Goal: Information Seeking & Learning: Learn about a topic

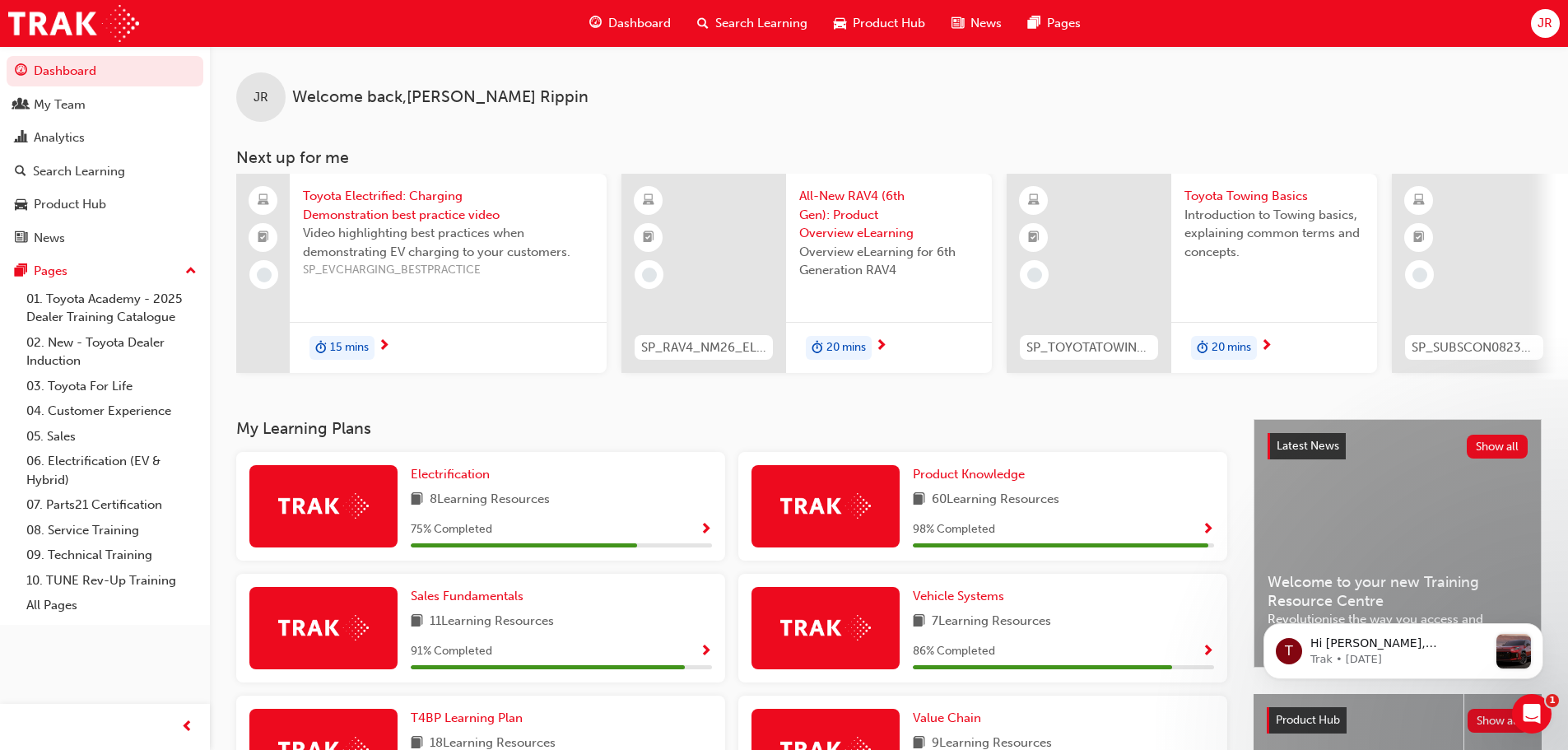
click at [746, 22] on span "Search Learning" at bounding box center [761, 23] width 92 height 19
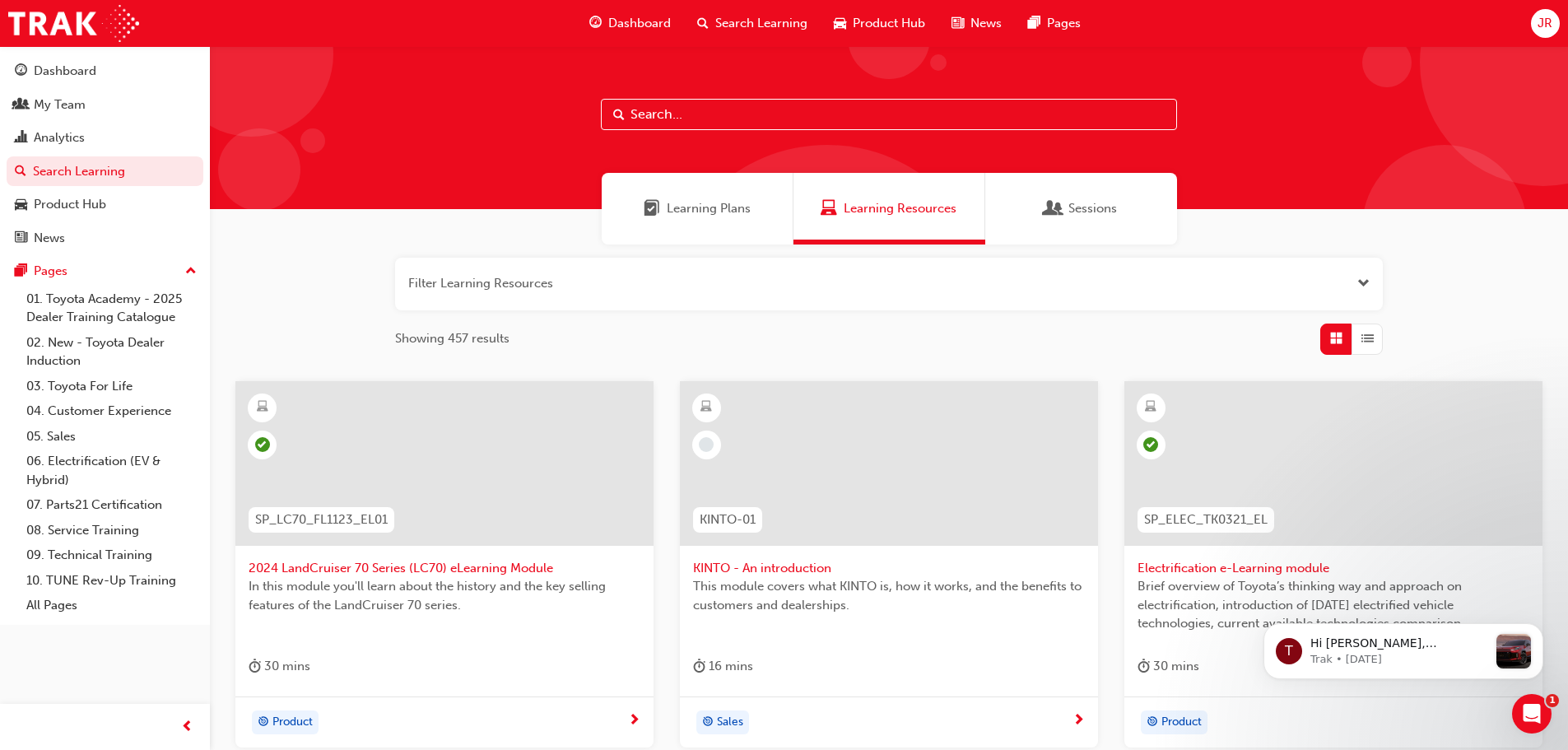
click at [638, 116] on input "text" at bounding box center [889, 115] width 576 height 31
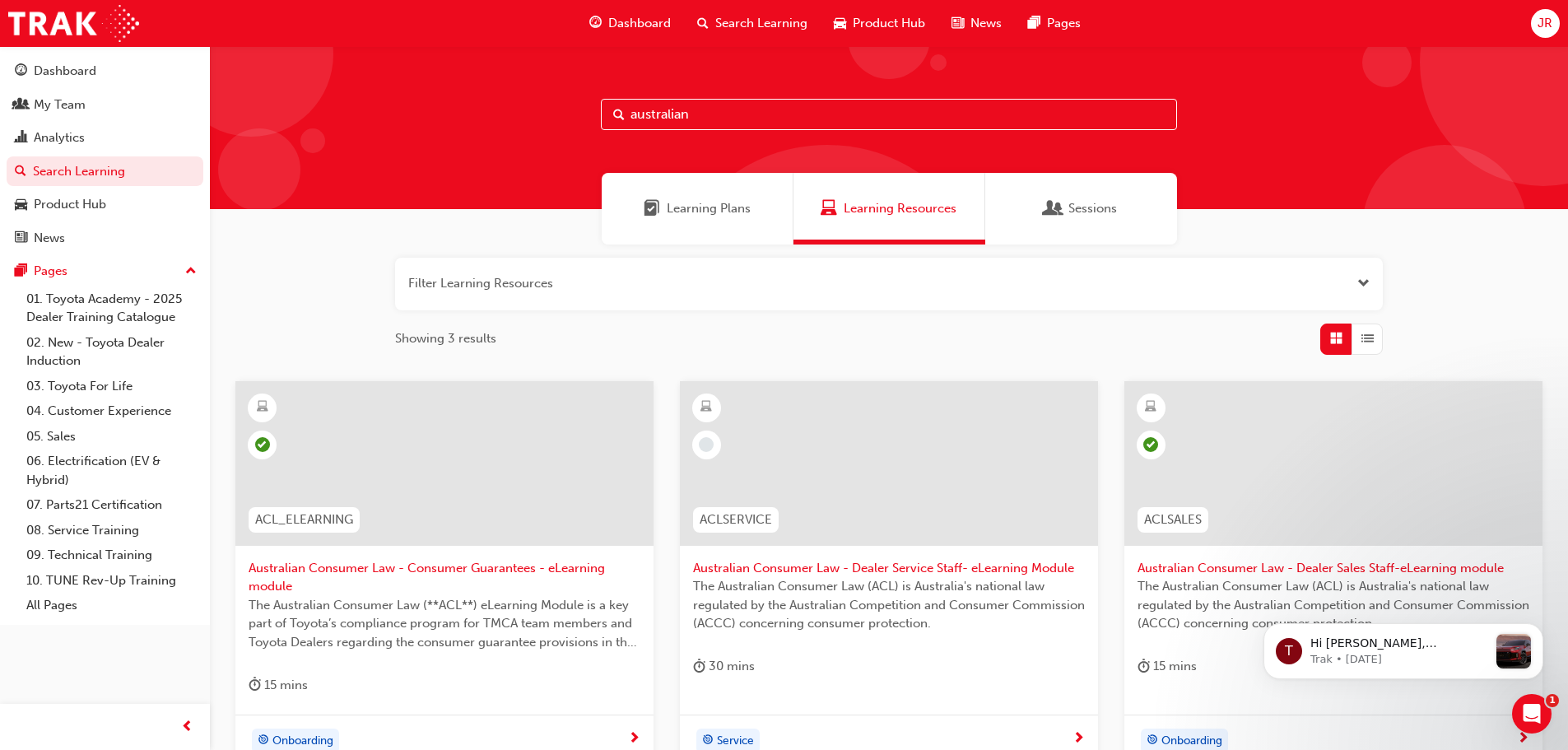
type input "australian"
click at [1278, 585] on span "The Australian Consumer Law (ACL) is Australia's national law regulated by the …" at bounding box center [1333, 605] width 391 height 56
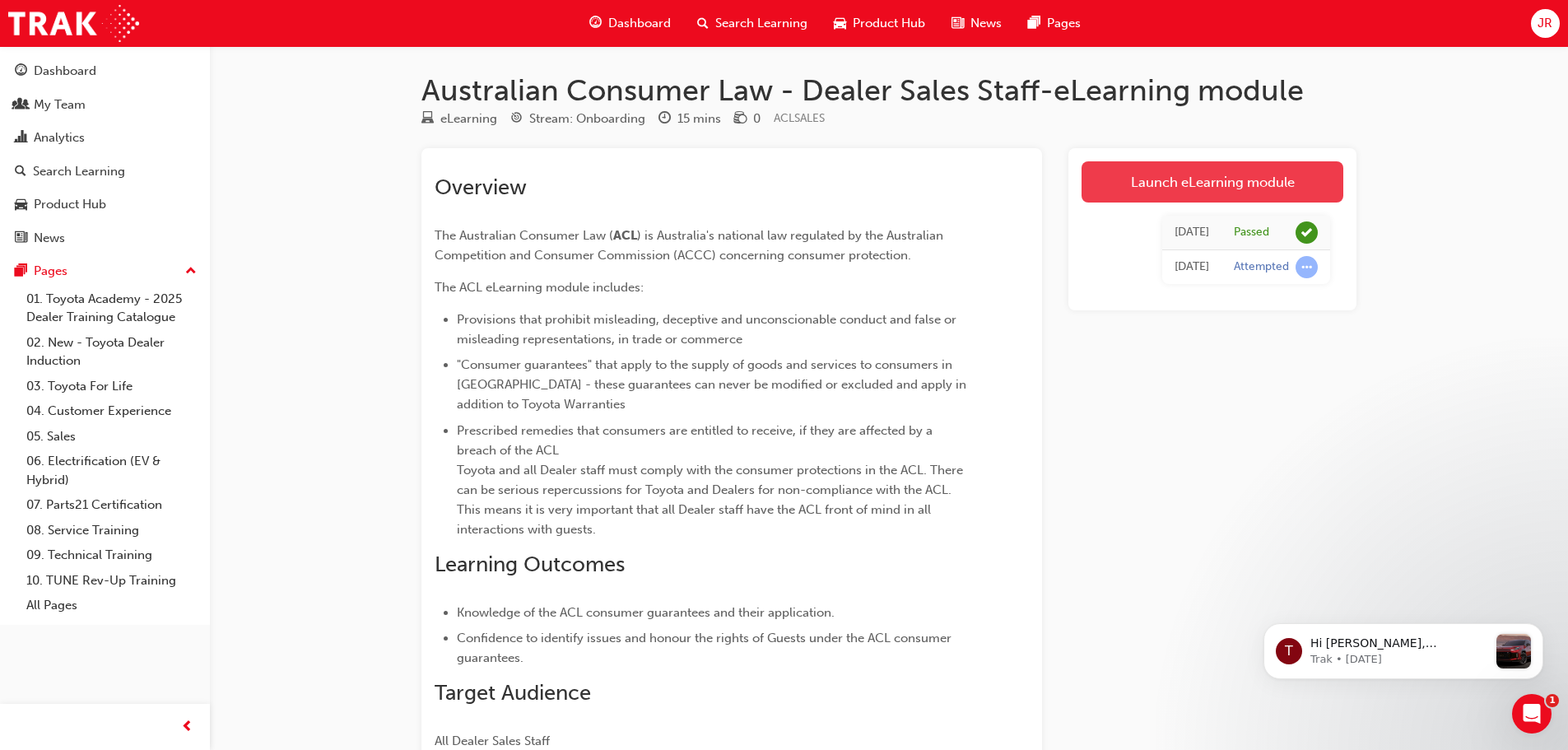
click at [1245, 173] on link "Launch eLearning module" at bounding box center [1212, 182] width 262 height 41
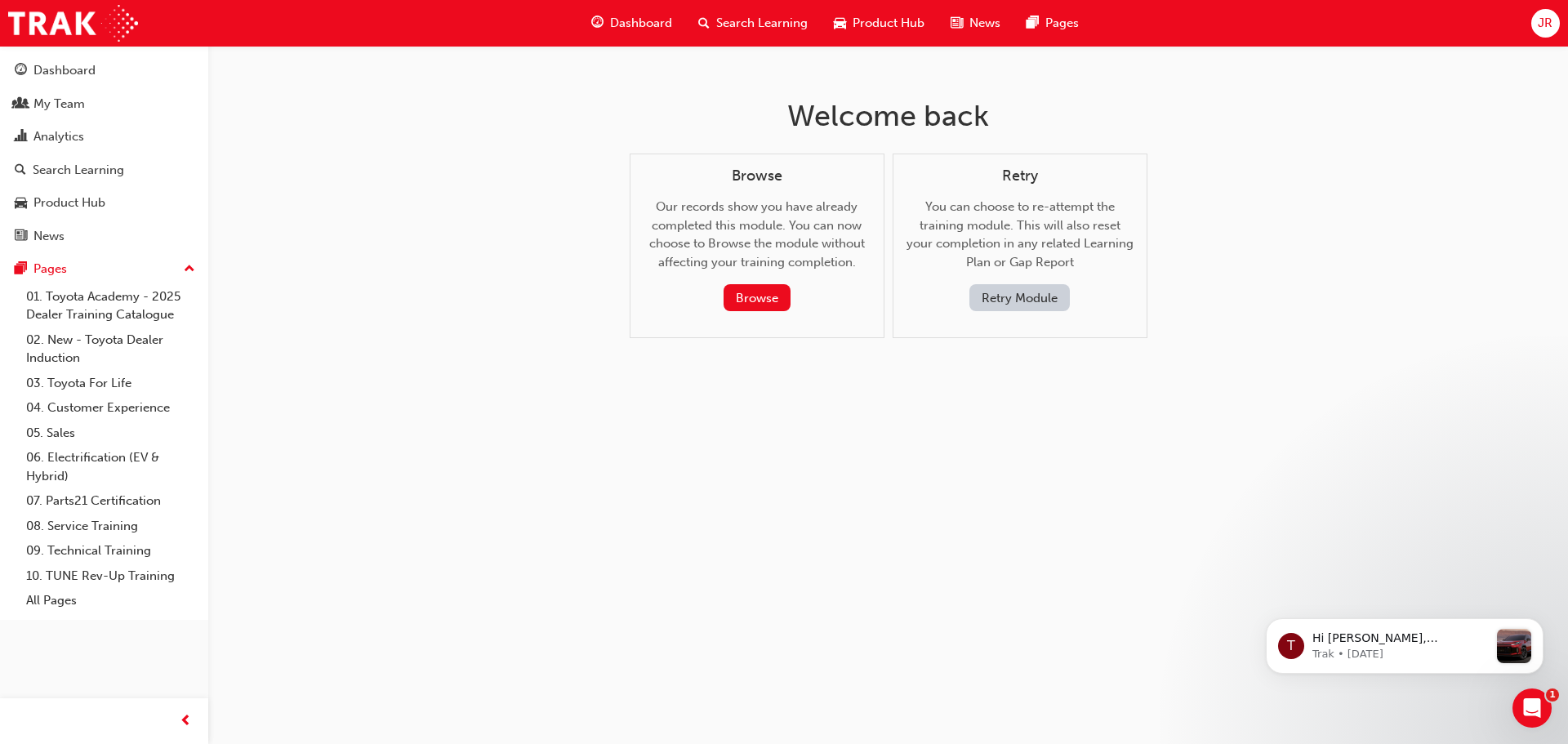
click at [1040, 297] on button "Retry Module" at bounding box center [1019, 297] width 101 height 27
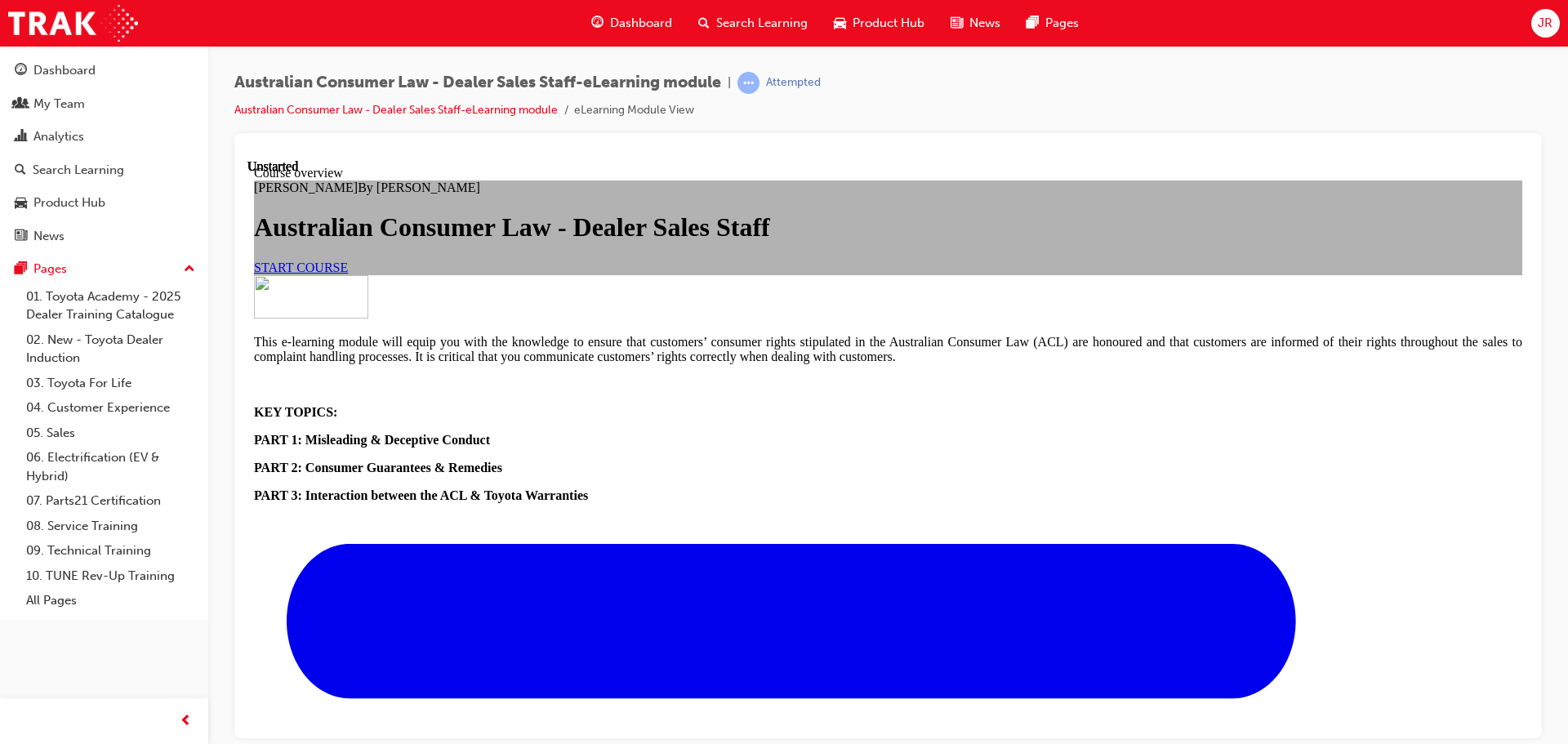
click at [348, 274] on link "START COURSE" at bounding box center [301, 266] width 94 height 14
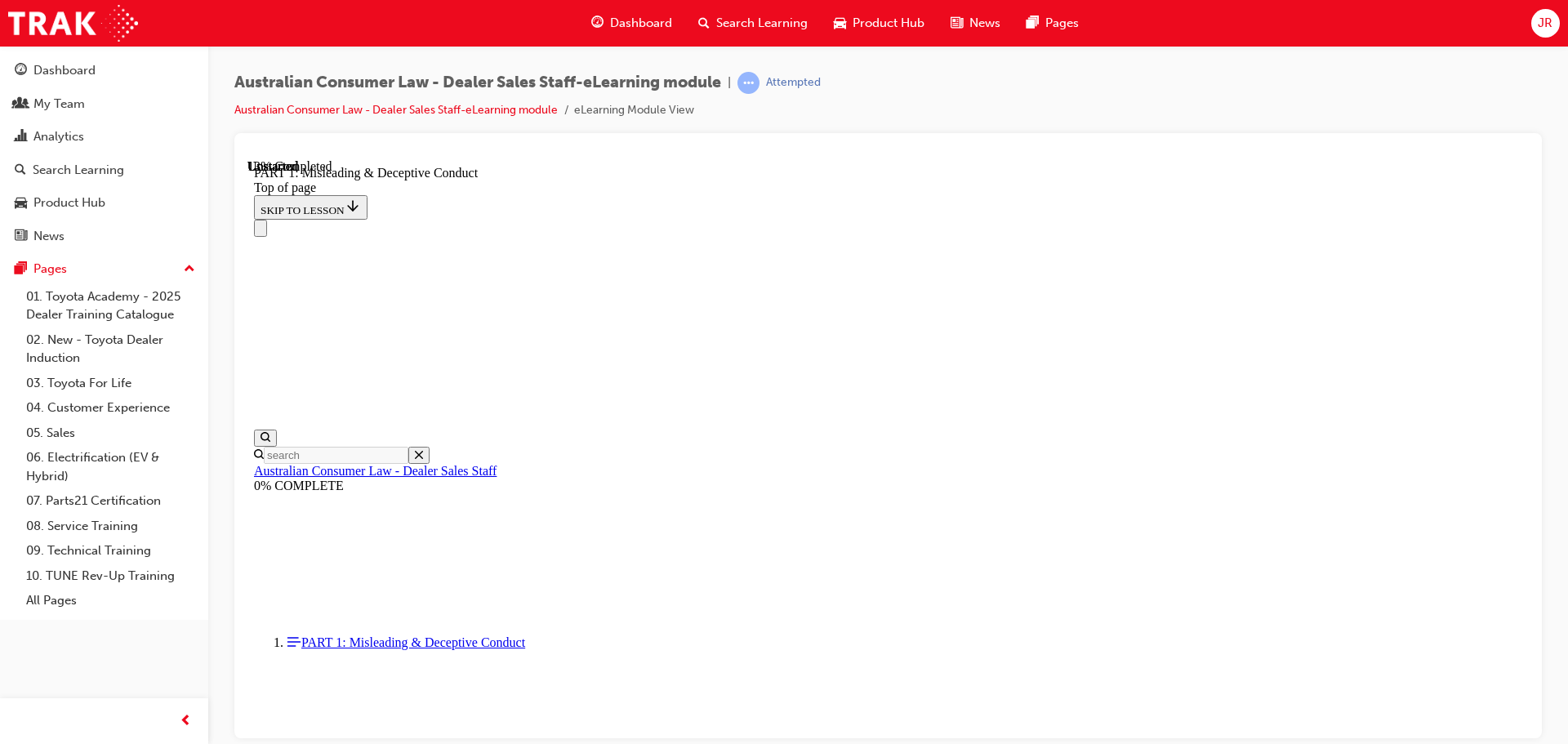
scroll to position [1194, 0]
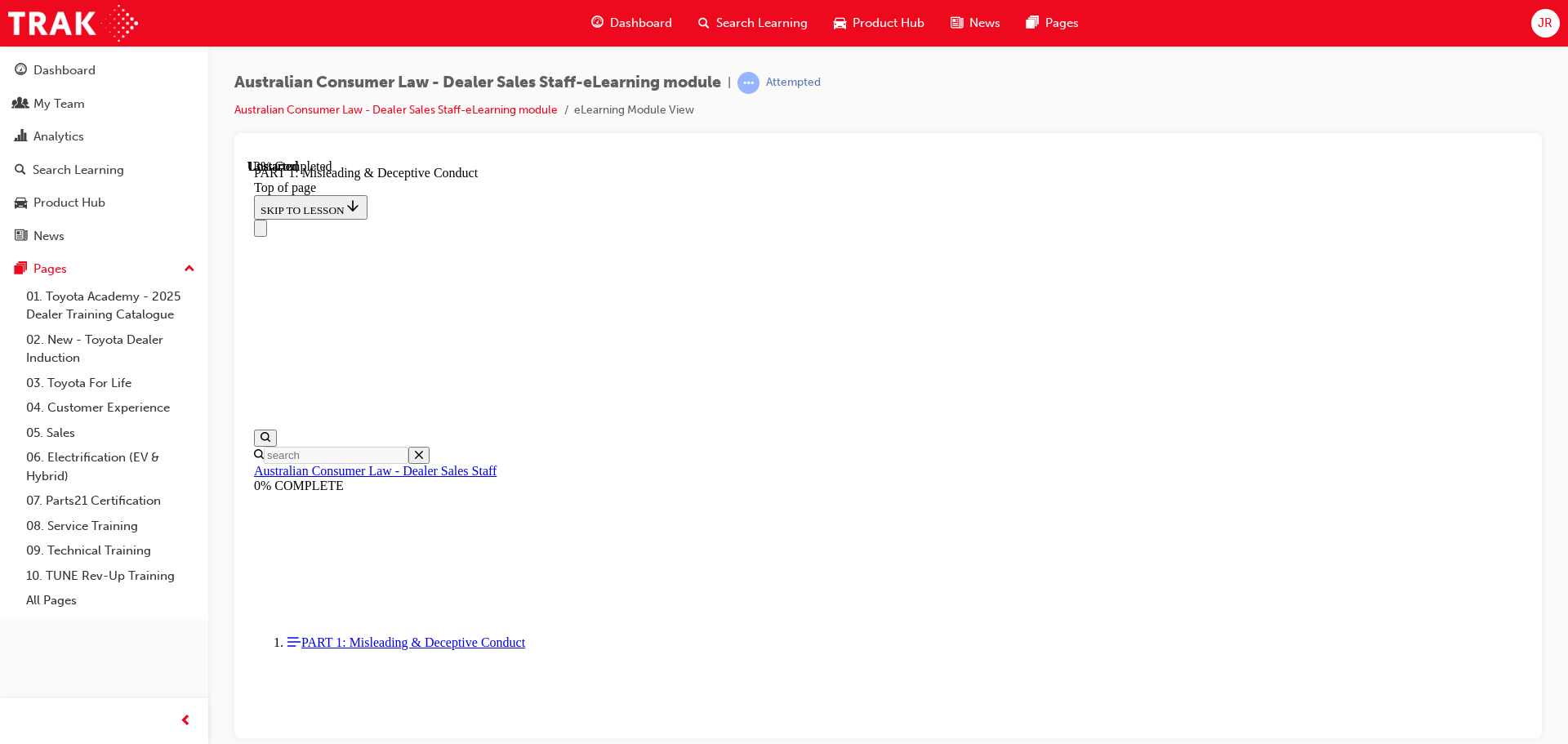
scroll to position [1058, 0]
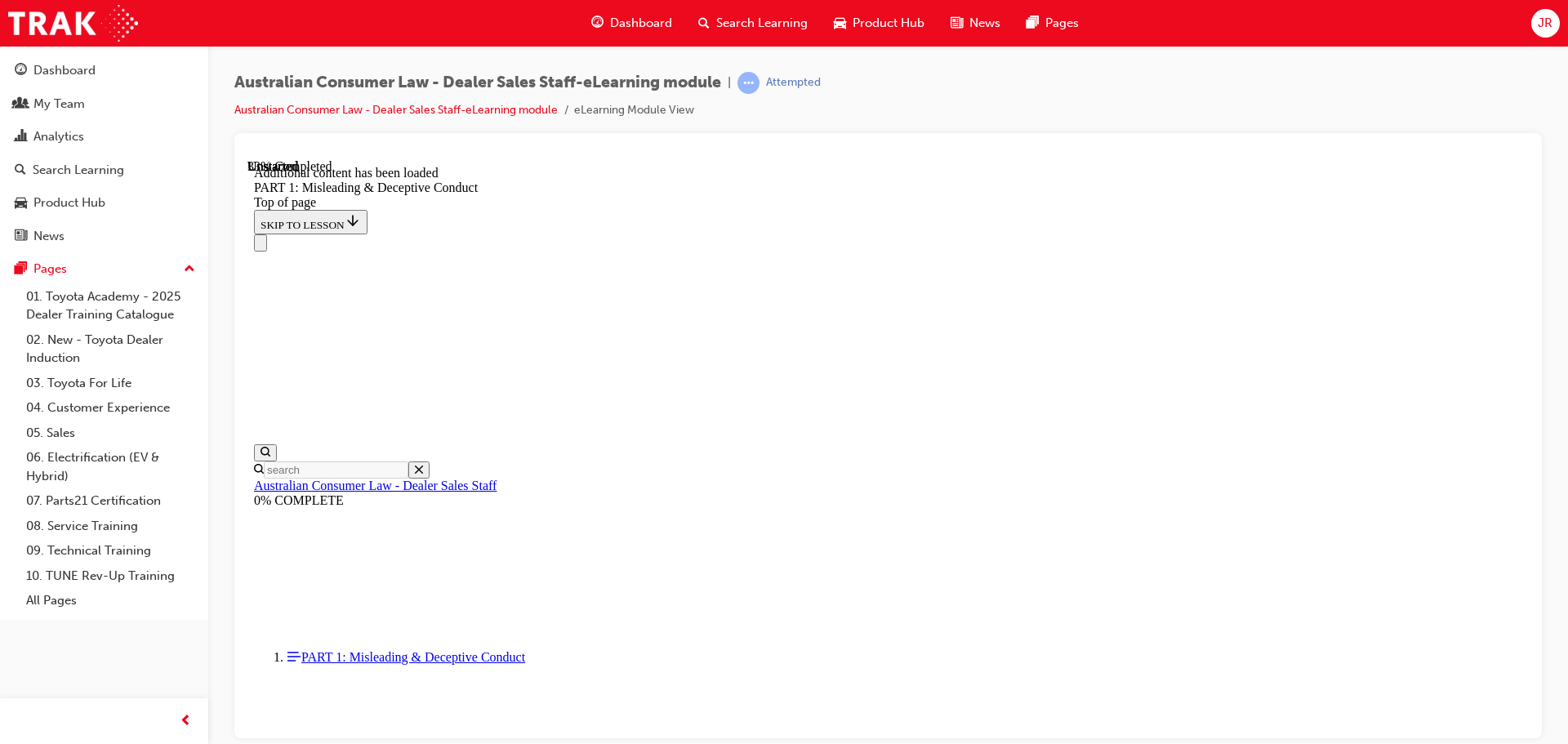
scroll to position [1787, 0]
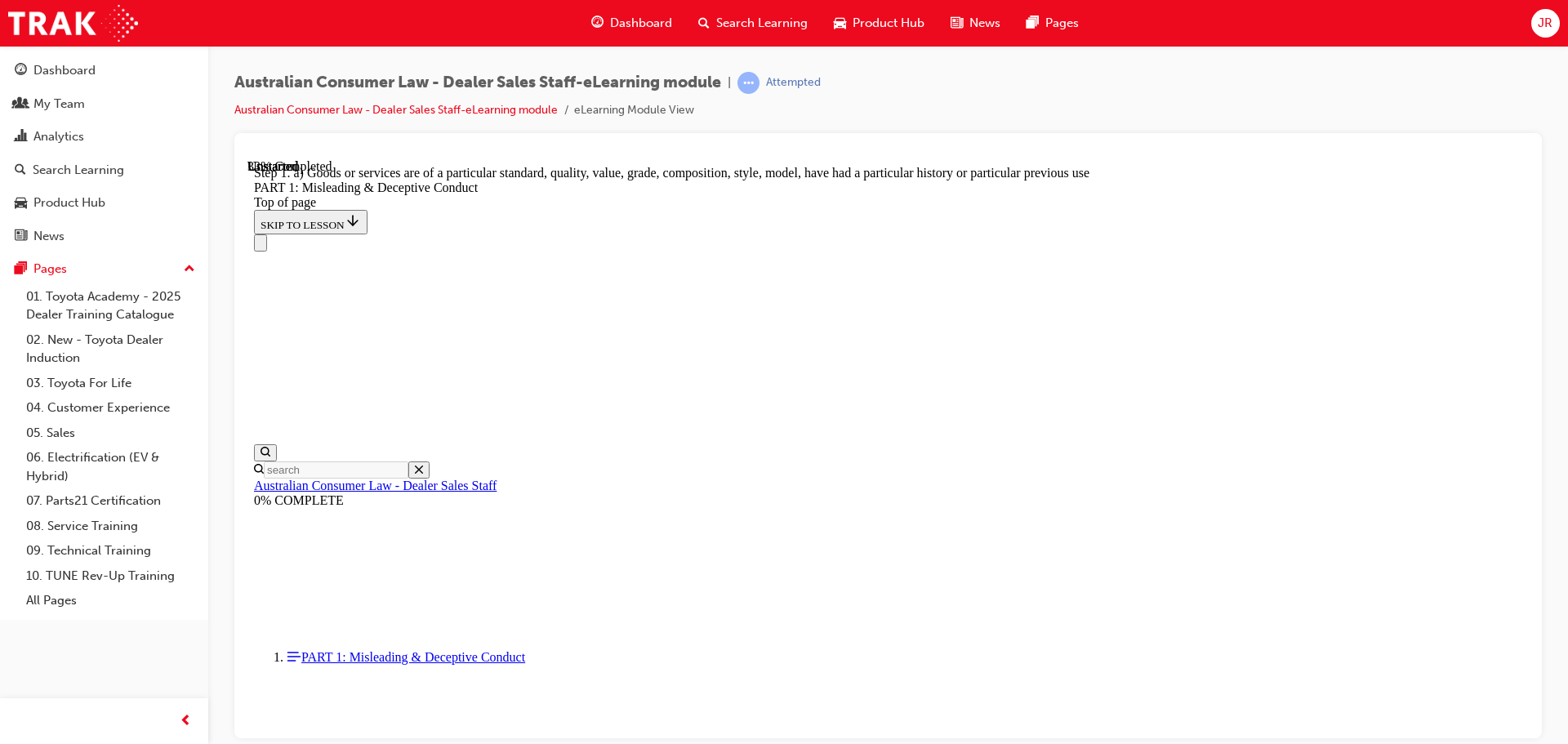
scroll to position [1878, 0]
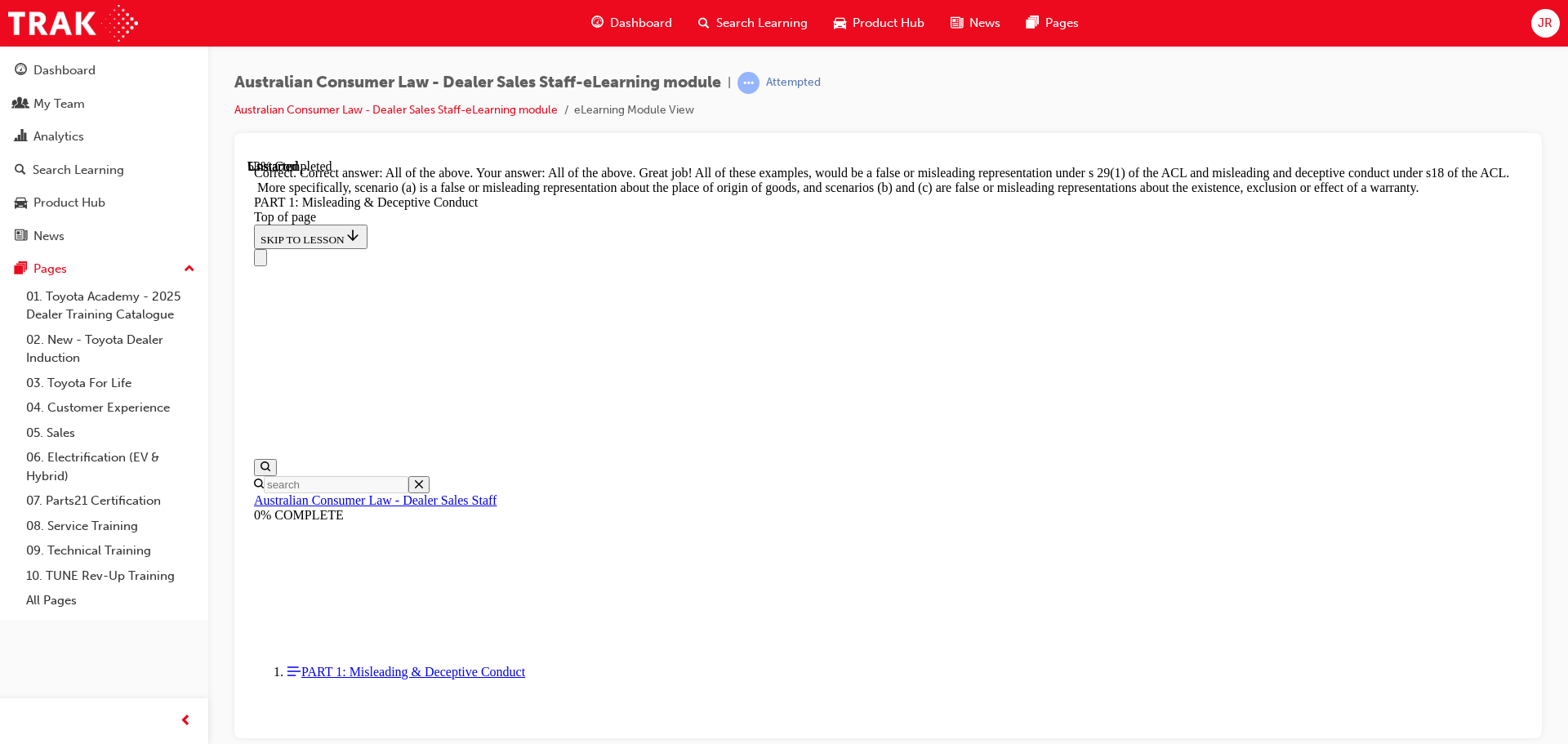
scroll to position [2321, 0]
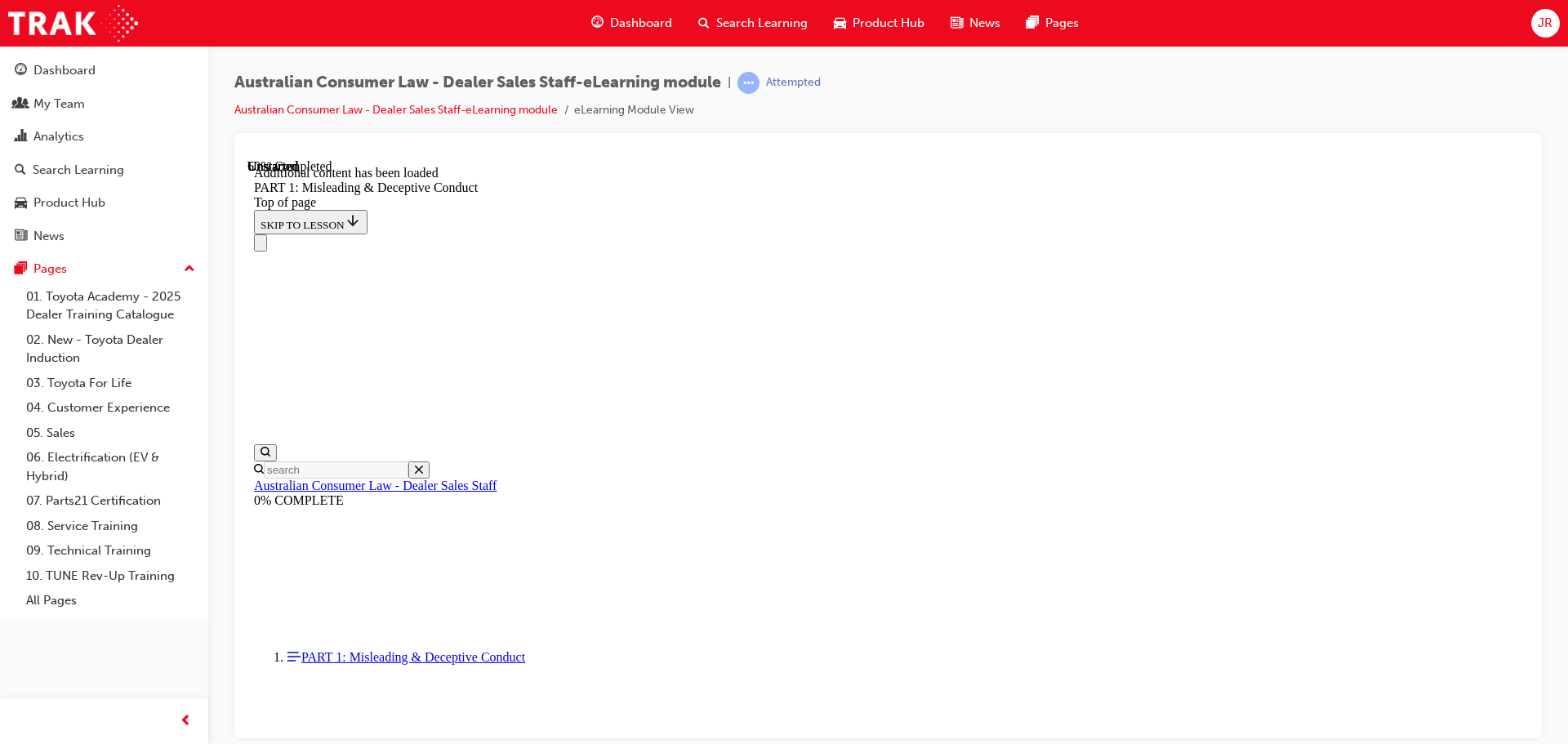
scroll to position [3223, 0]
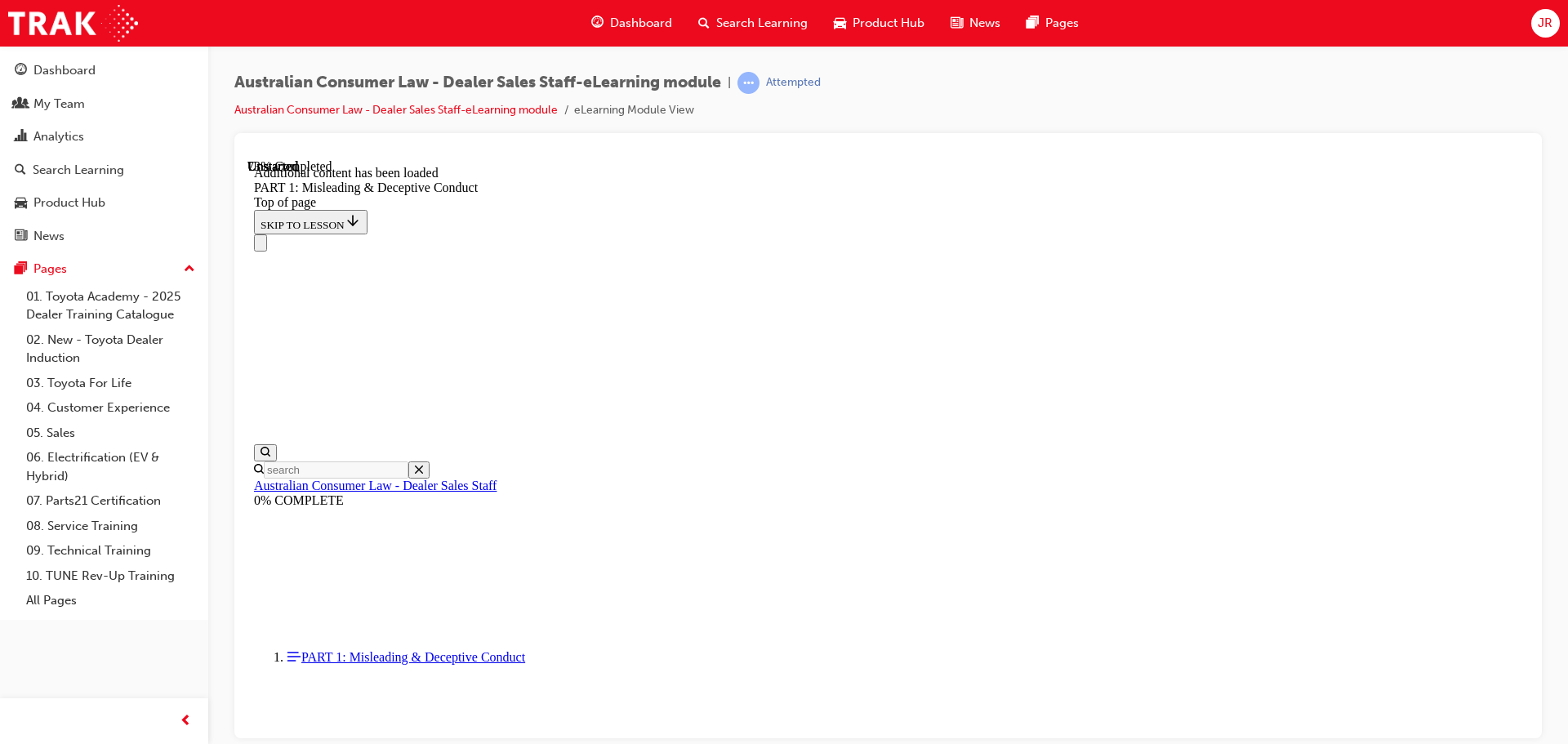
scroll to position [3990, 0]
drag, startPoint x: 1381, startPoint y: 373, endPoint x: 1389, endPoint y: 374, distance: 8.1
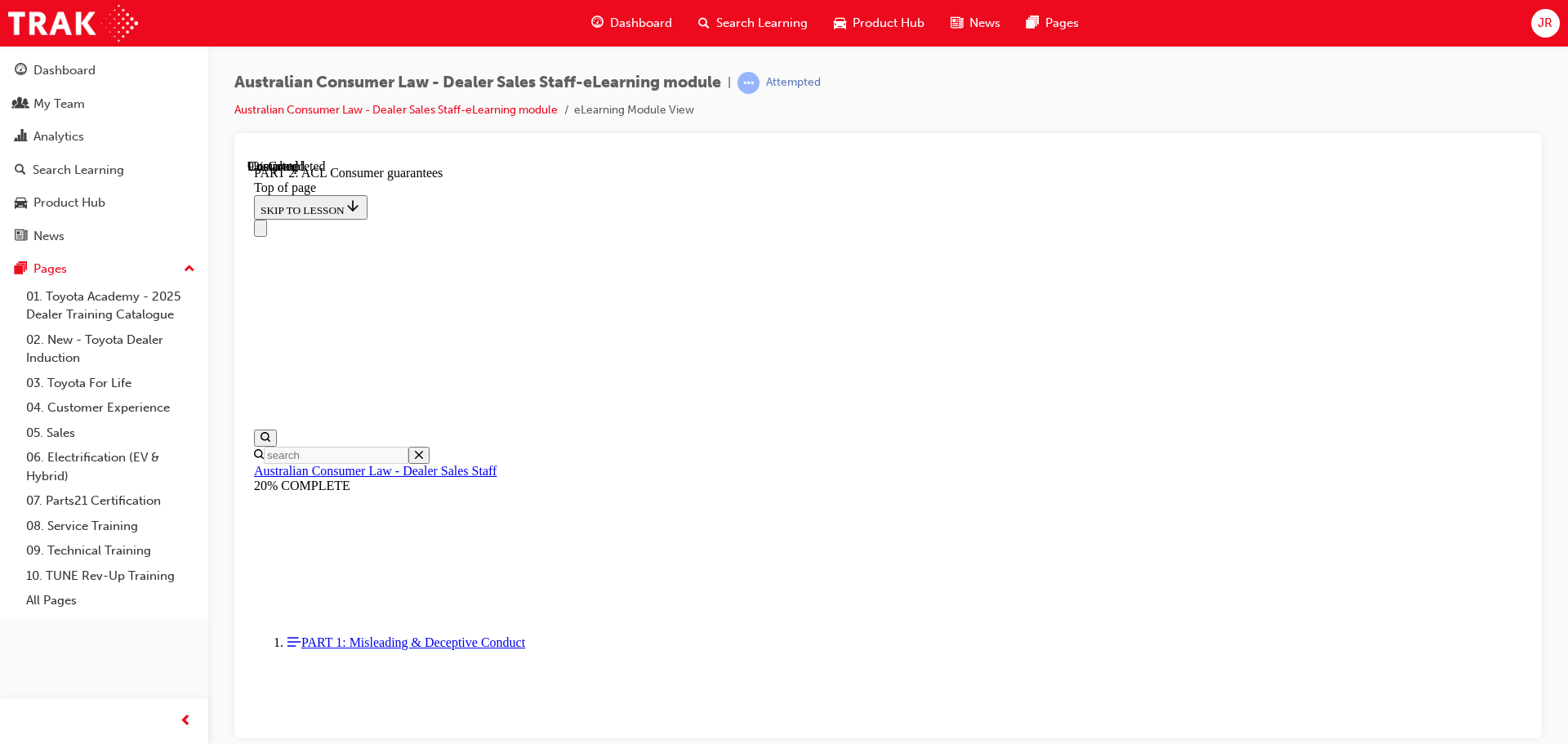
scroll to position [2664, 0]
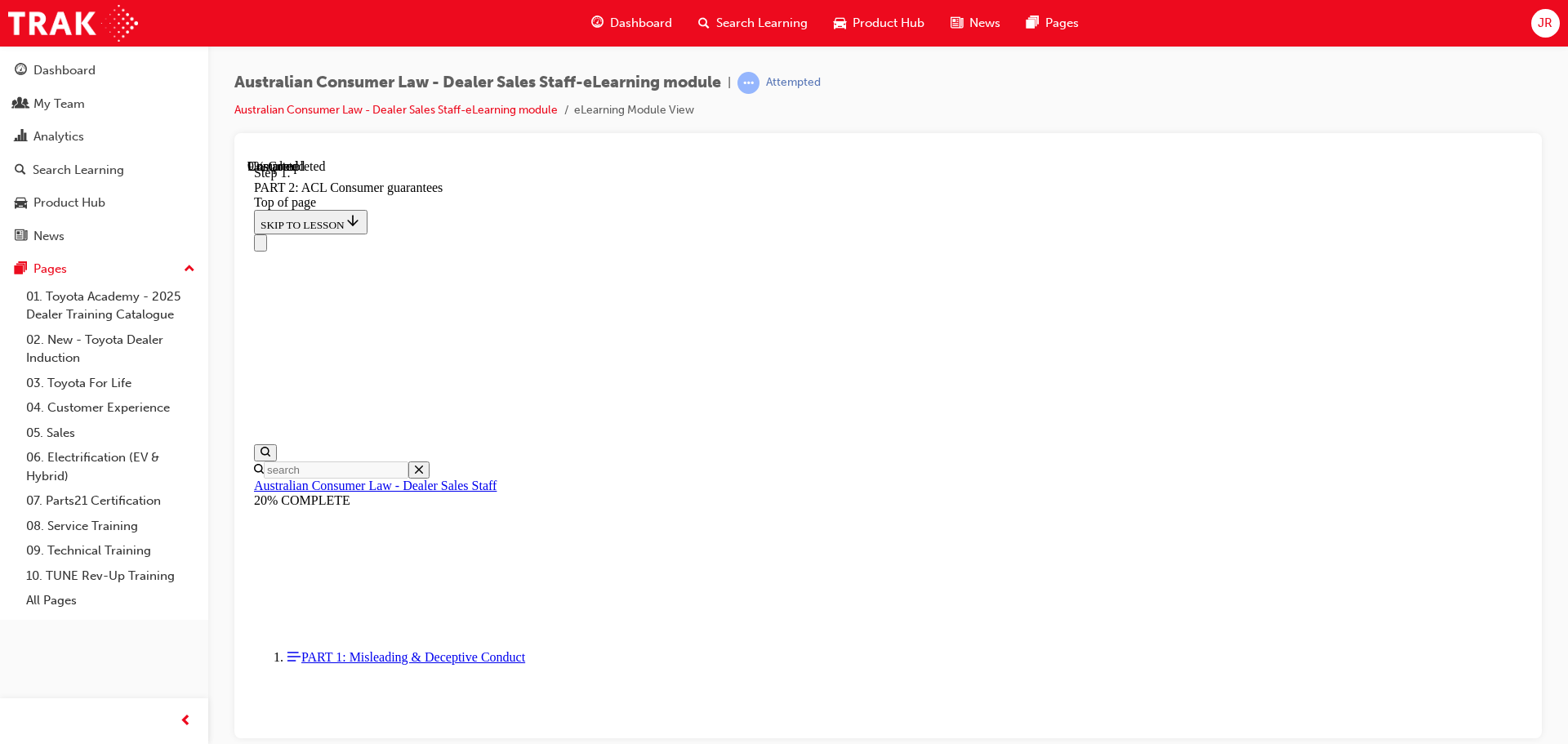
scroll to position [2647, 0]
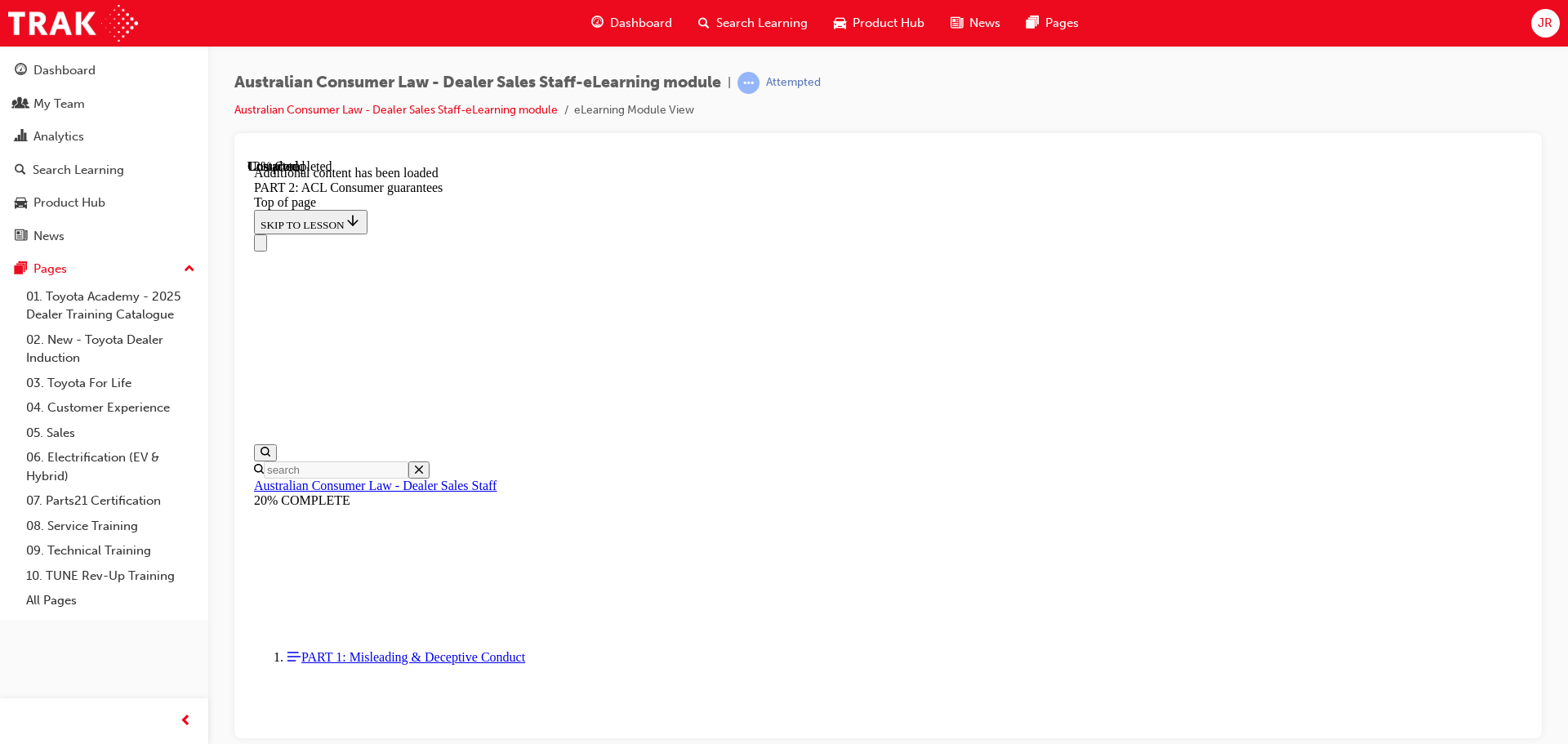
scroll to position [3088, 0]
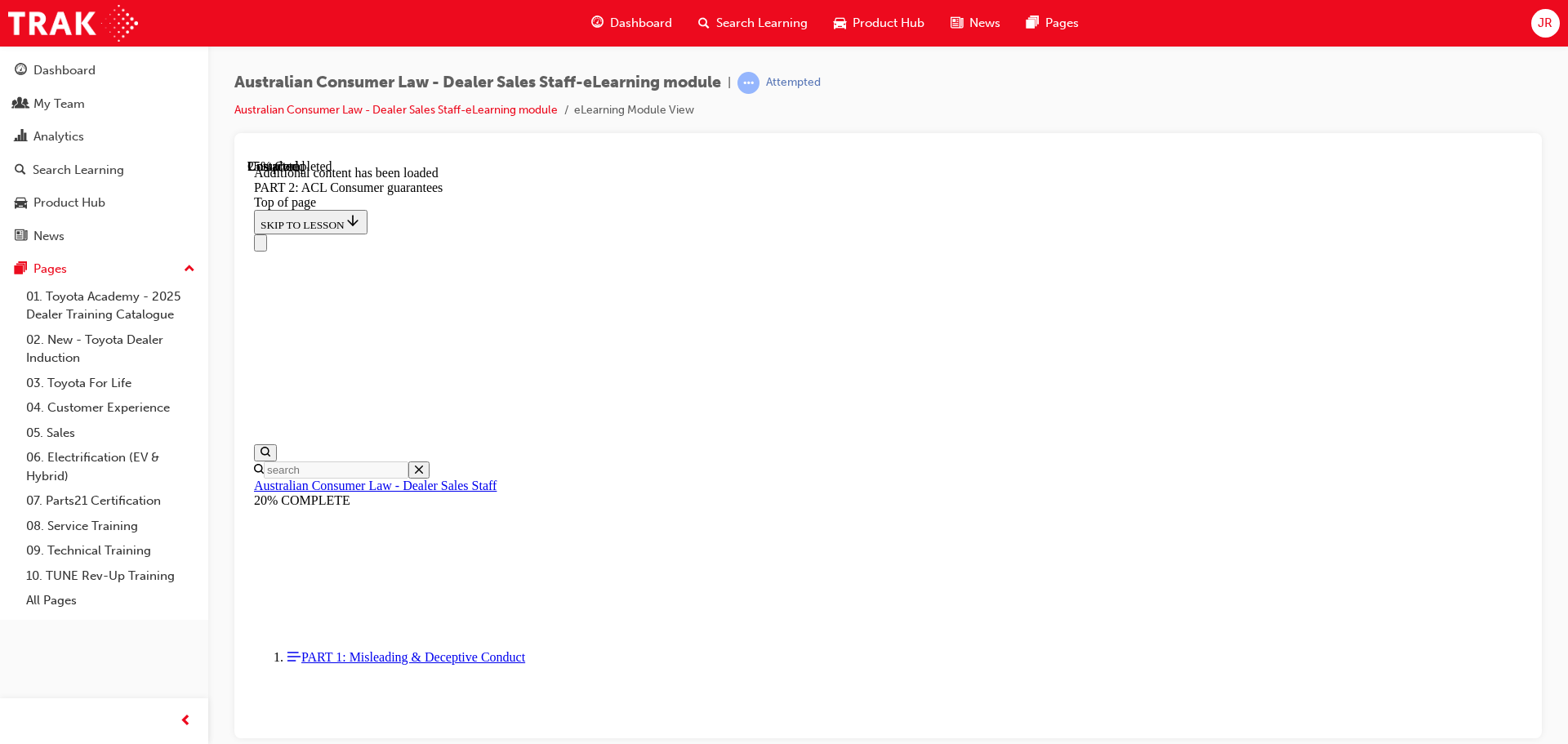
scroll to position [5008, 0]
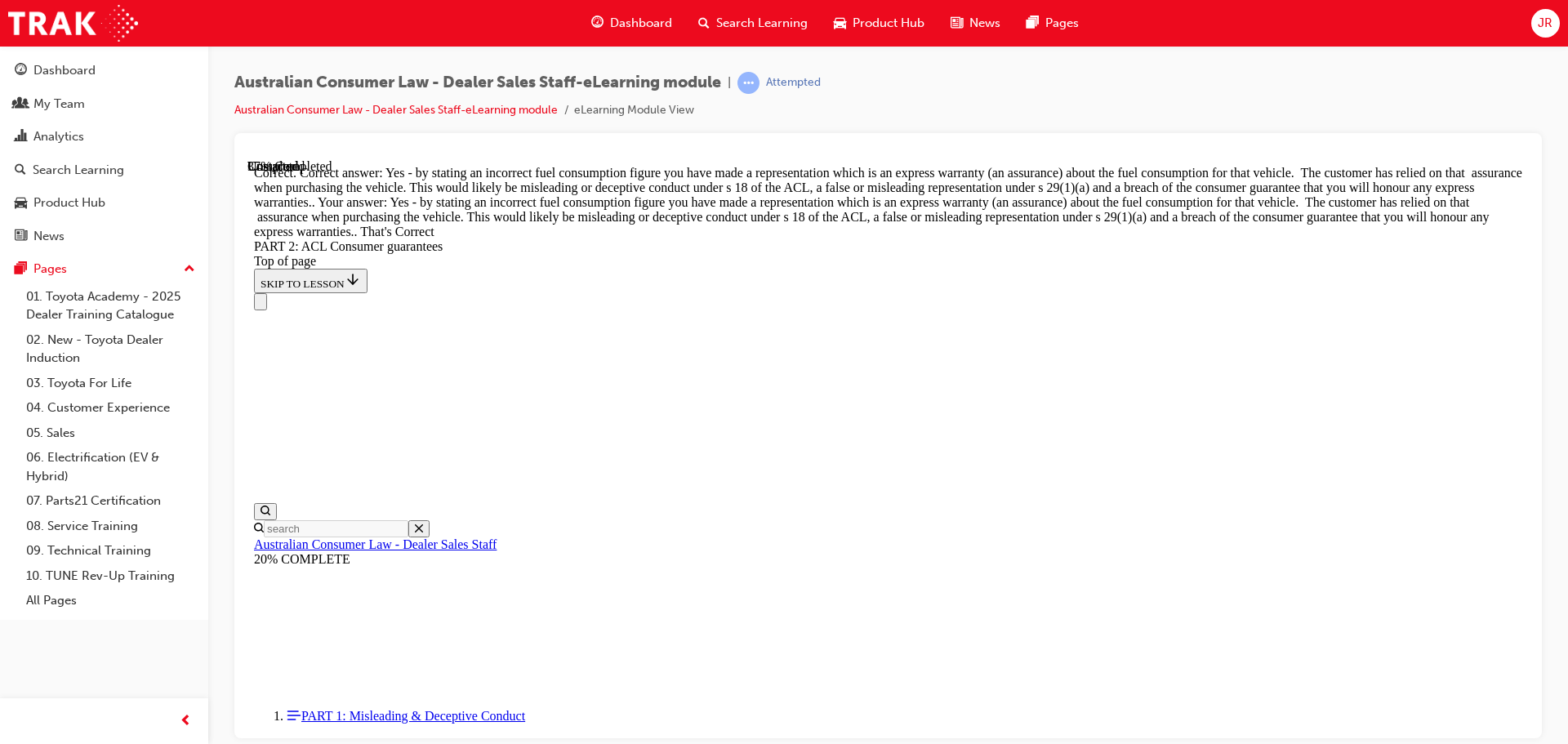
scroll to position [7274, 0]
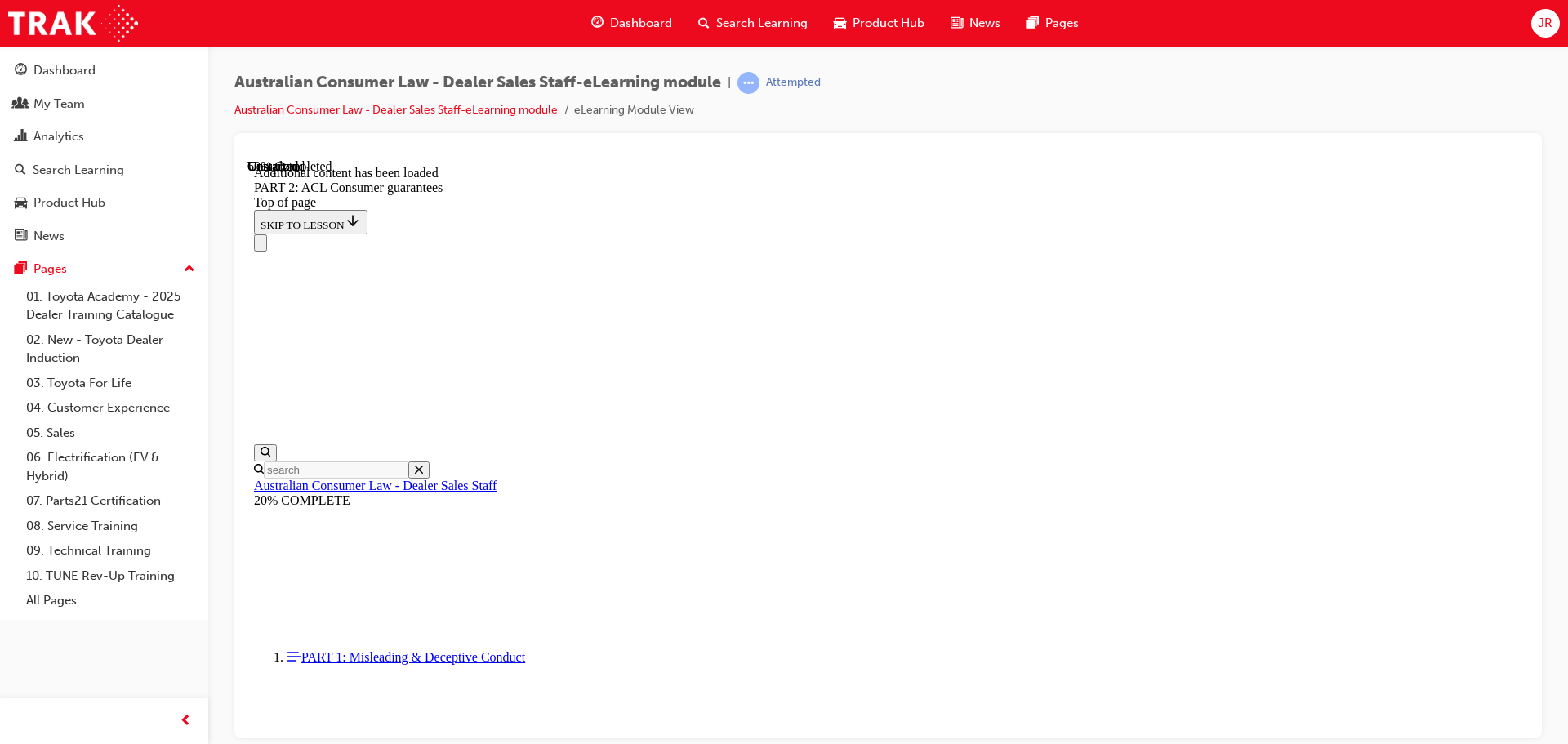
scroll to position [10219, 0]
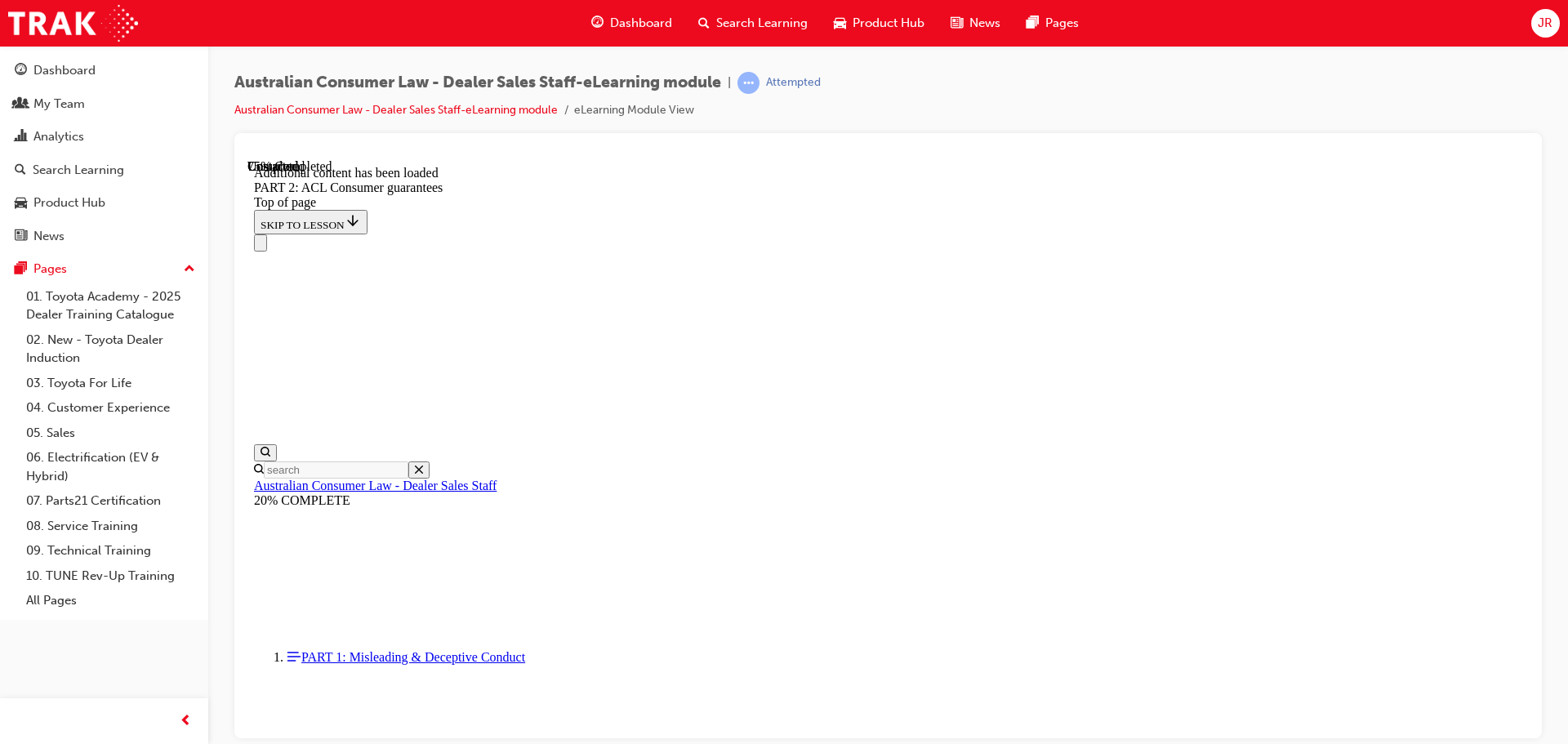
scroll to position [13693, 0]
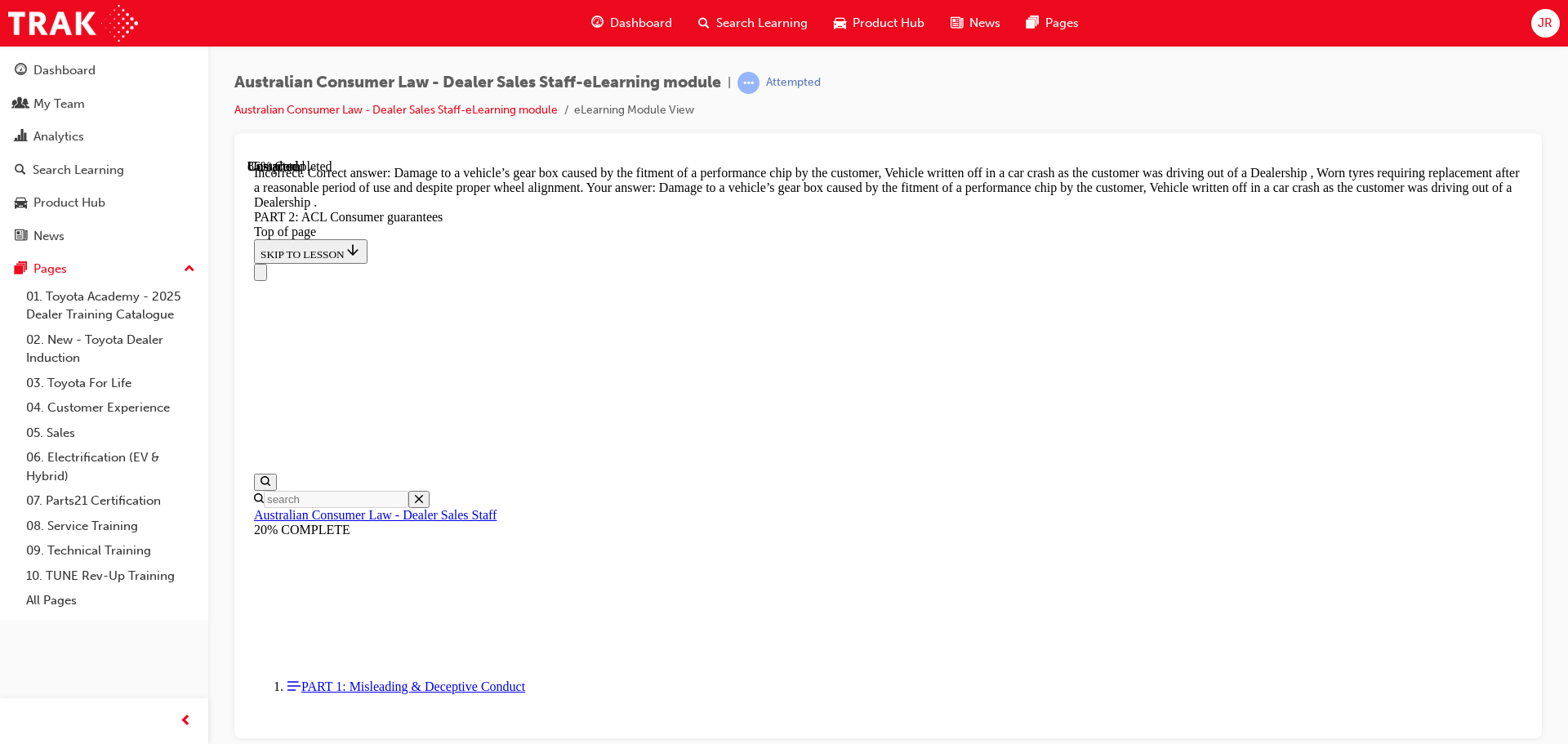
scroll to position [16311, 0]
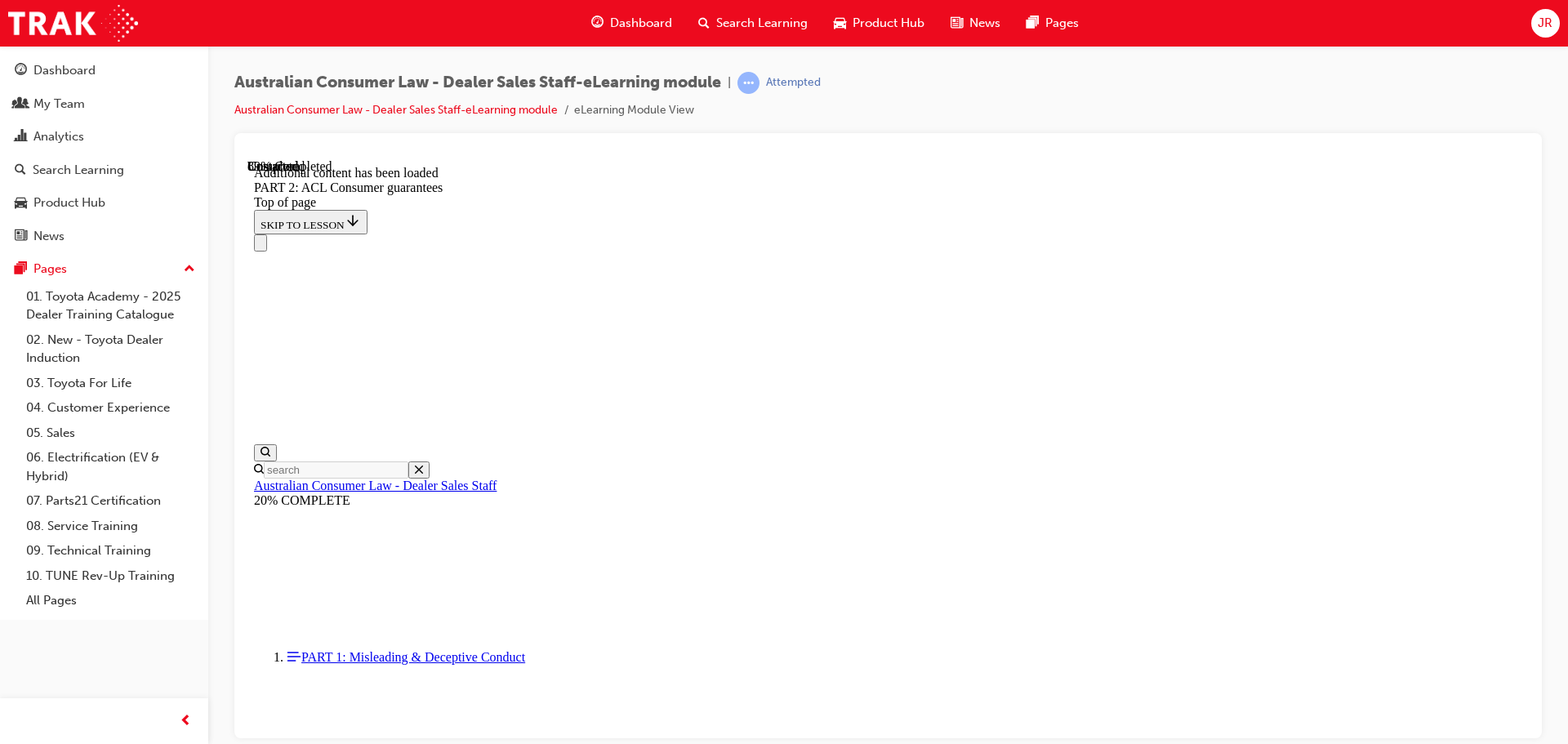
scroll to position [17741, 0]
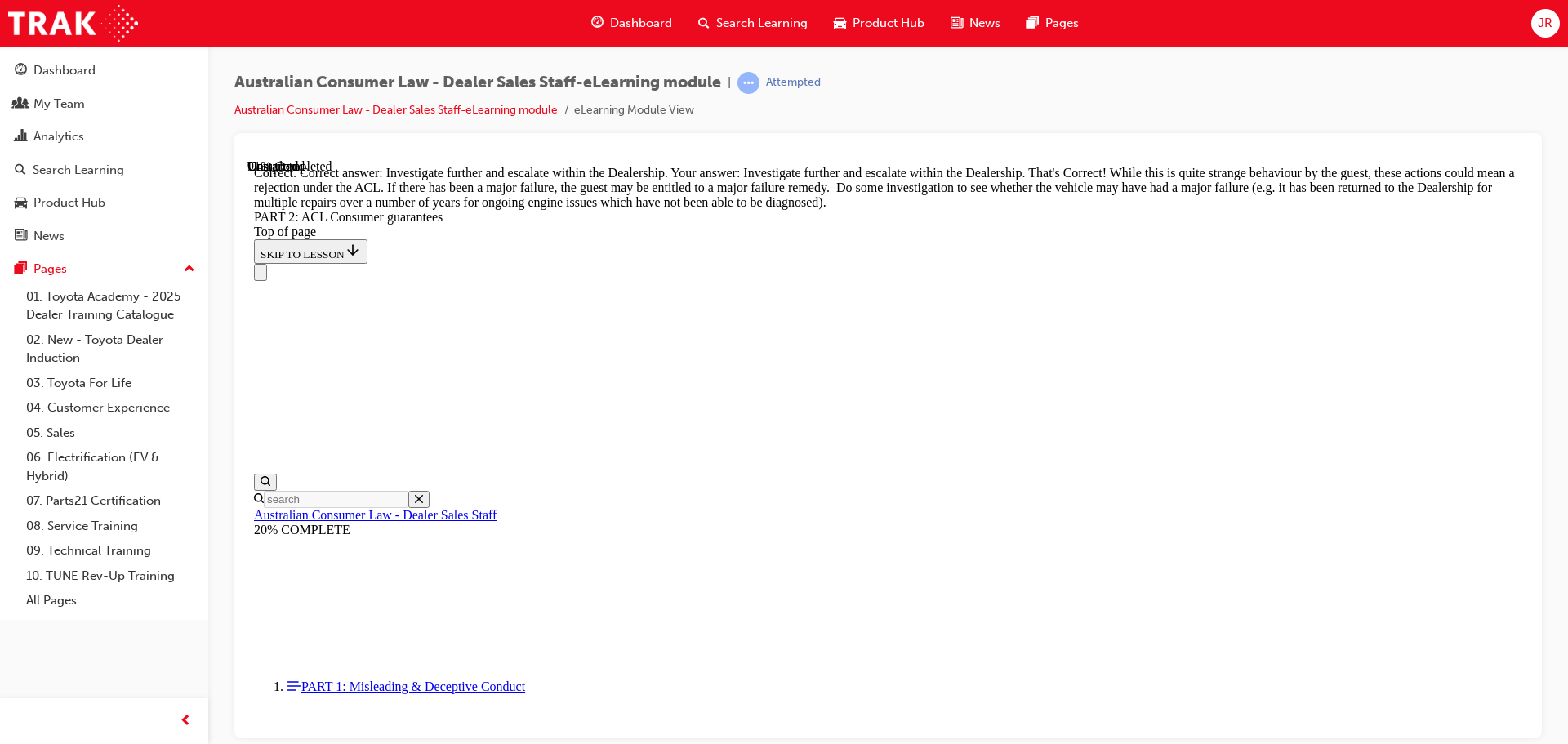
scroll to position [18219, 0]
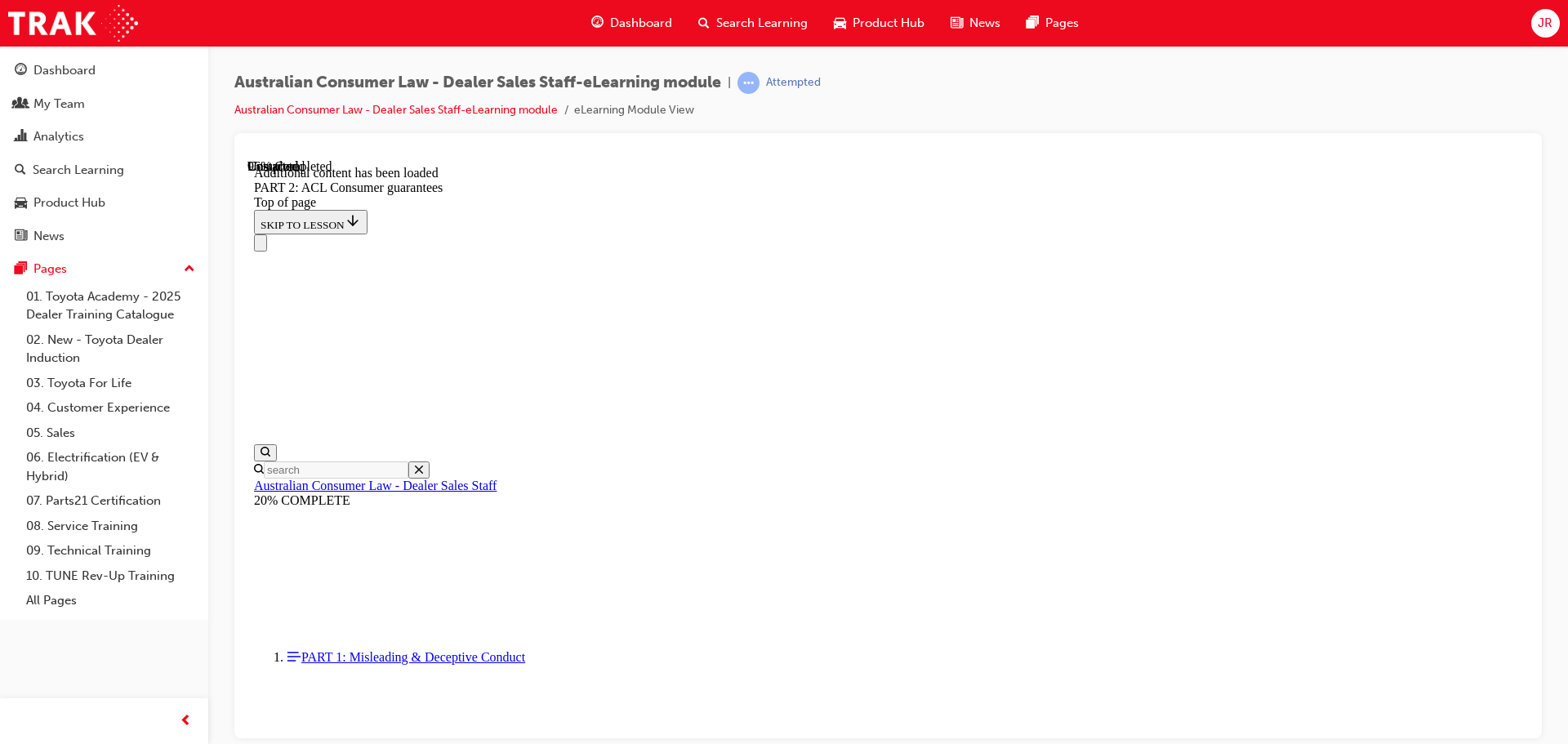
scroll to position [19523, 0]
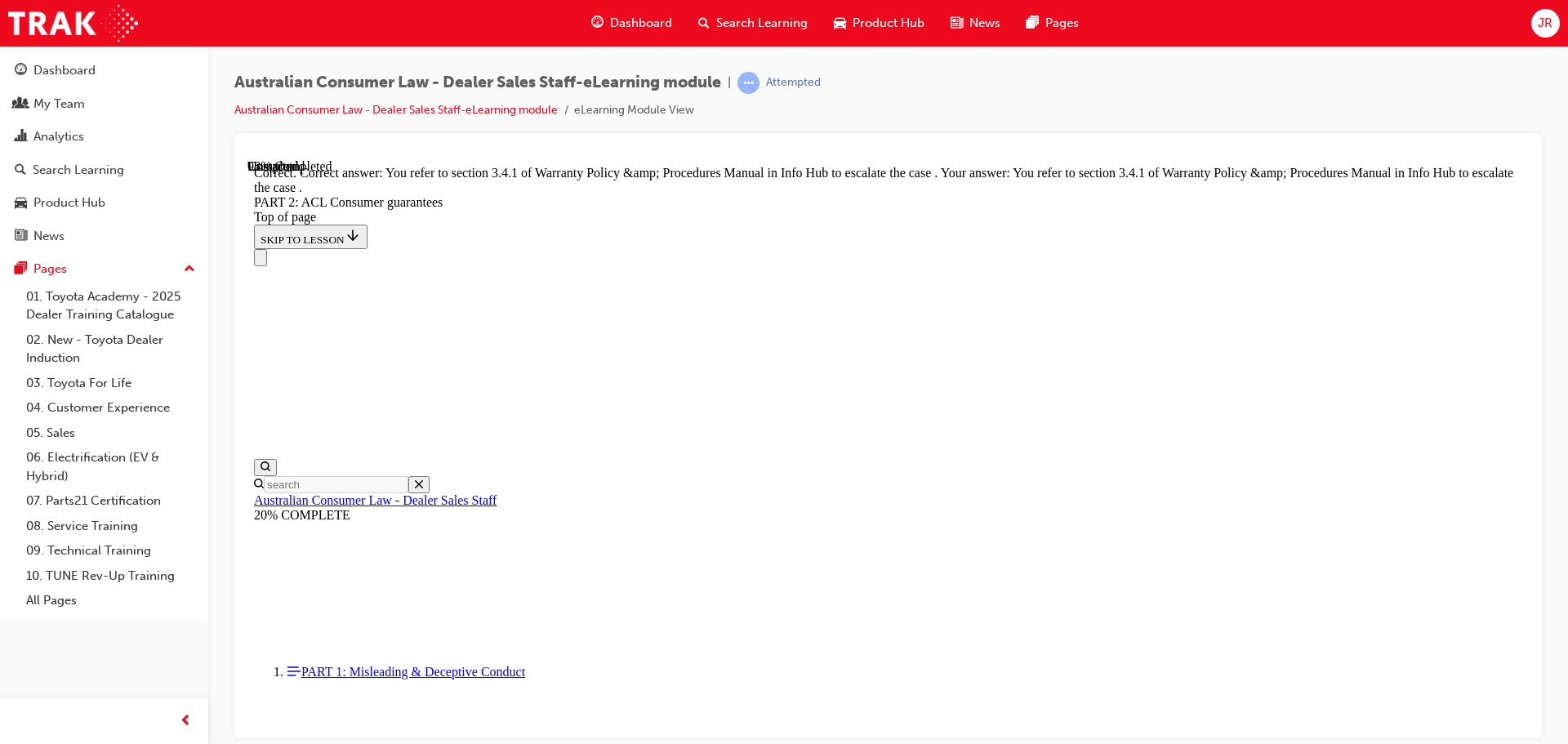
scroll to position [20521, 0]
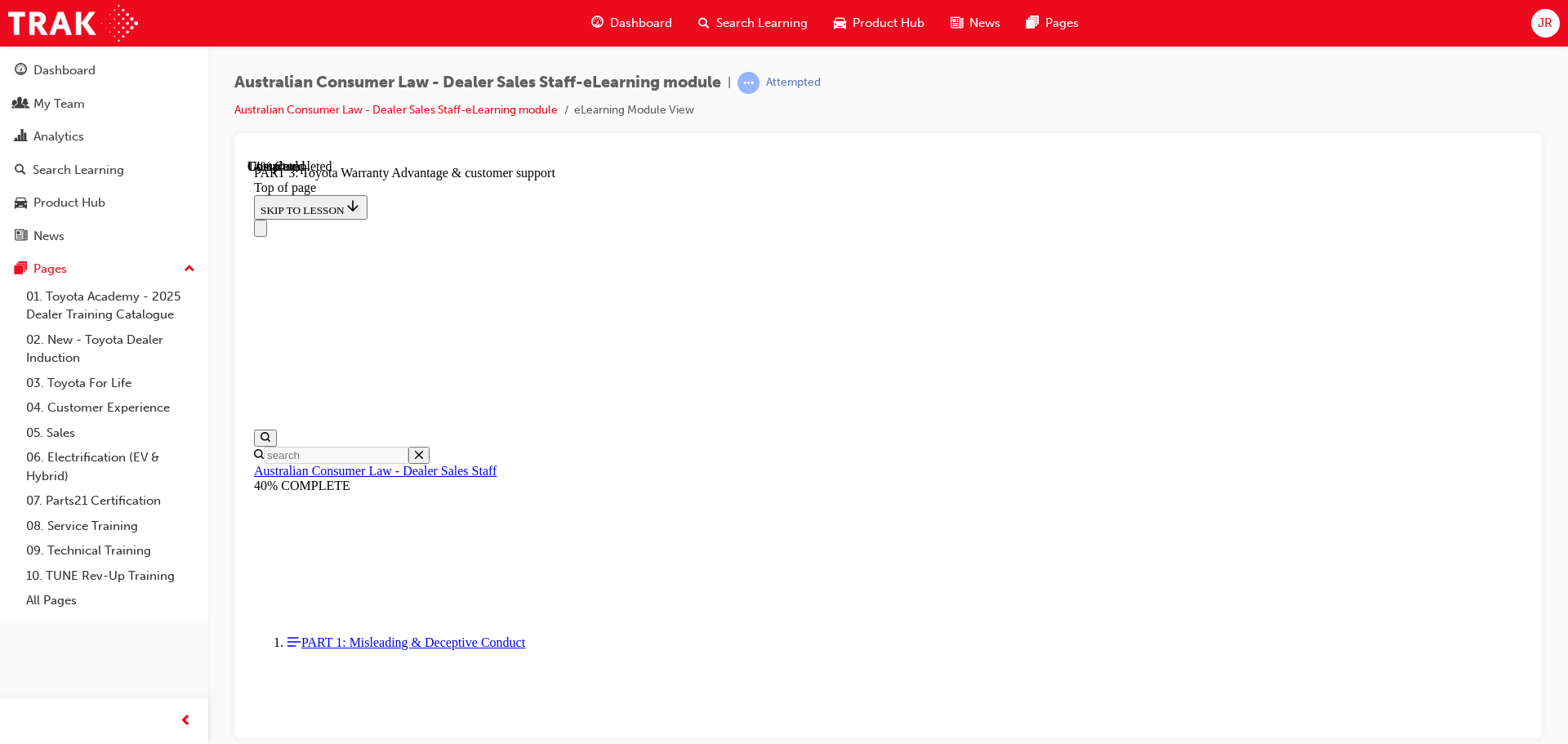
scroll to position [1112, 0]
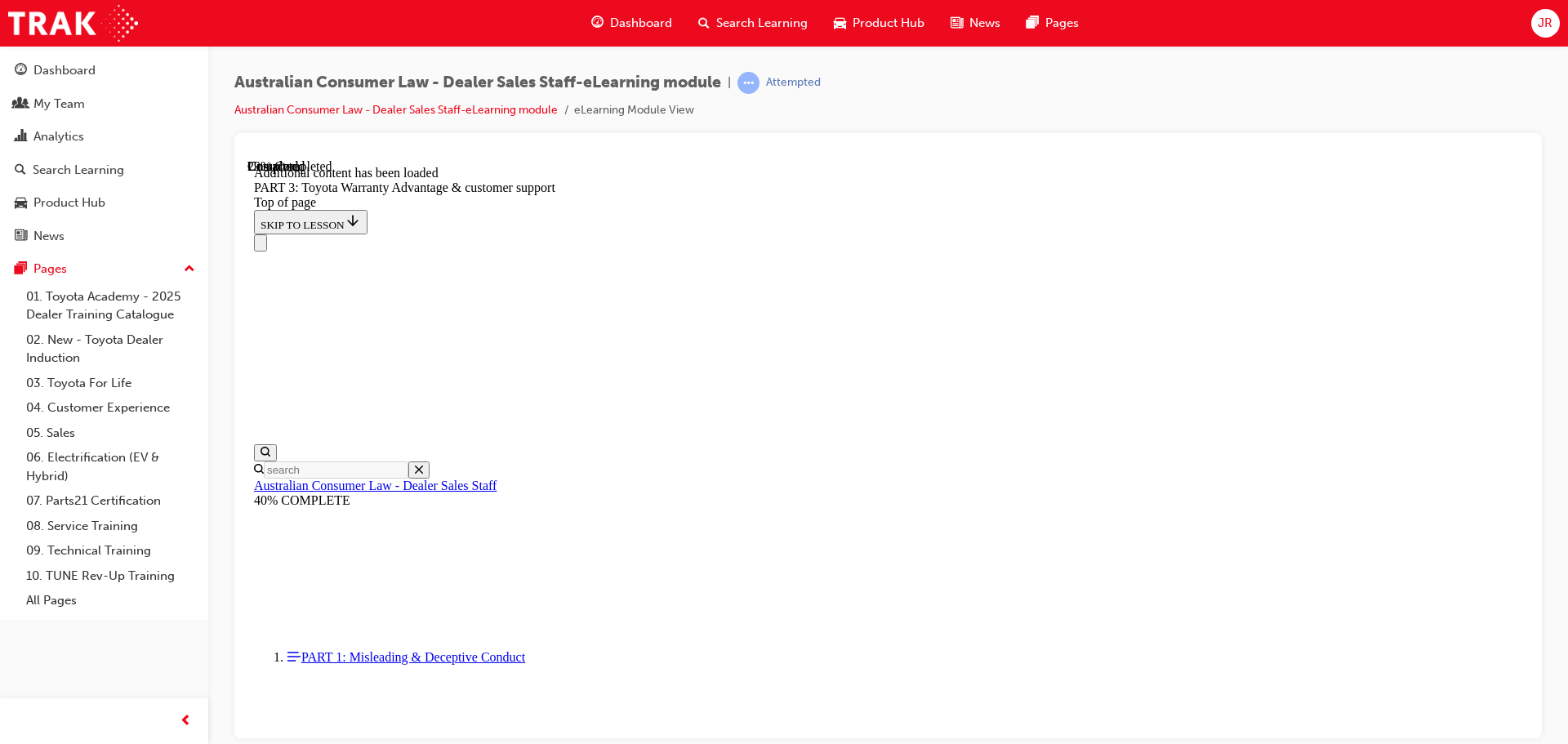
scroll to position [1906, 0]
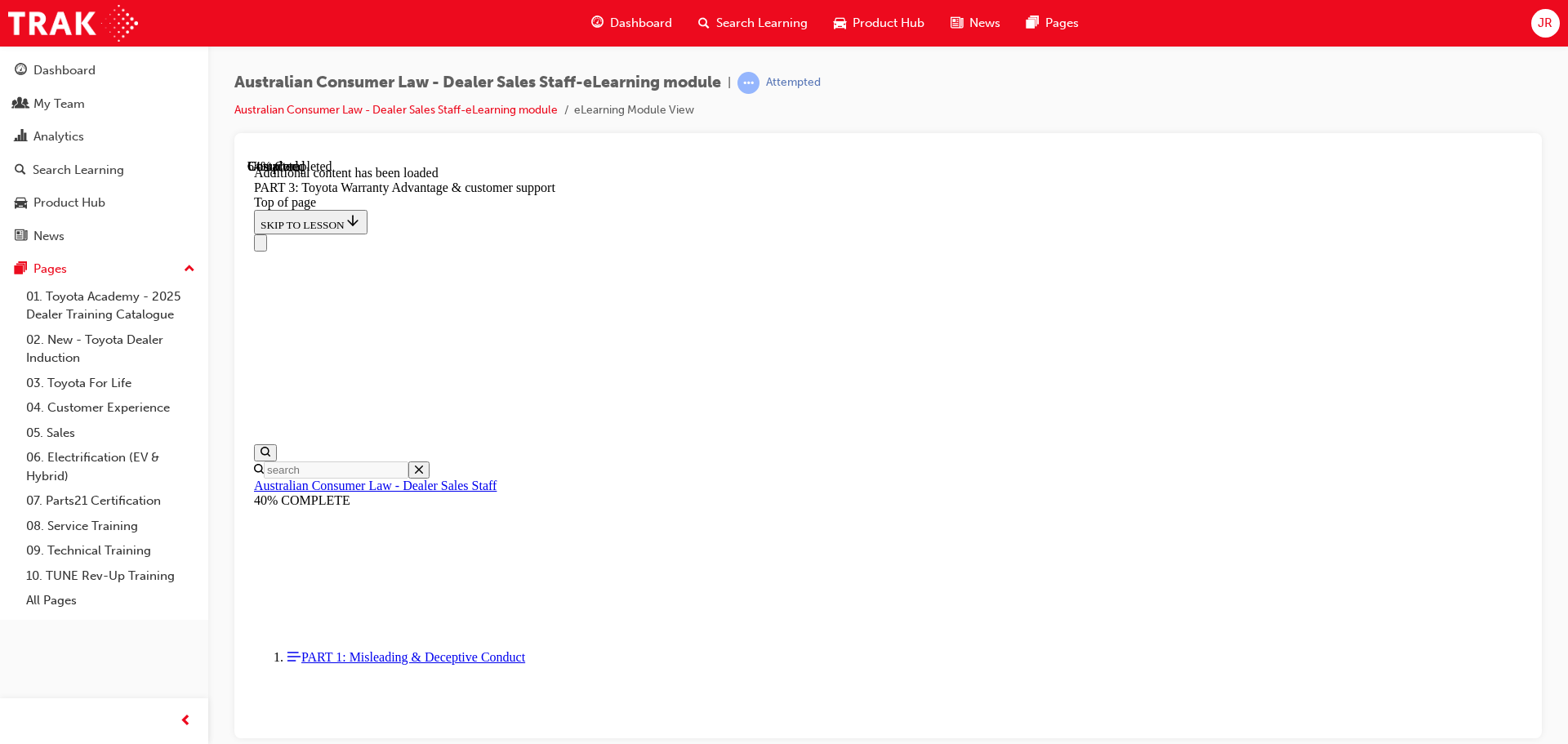
scroll to position [4264, 0]
drag, startPoint x: 1004, startPoint y: 697, endPoint x: 1011, endPoint y: 703, distance: 9.2
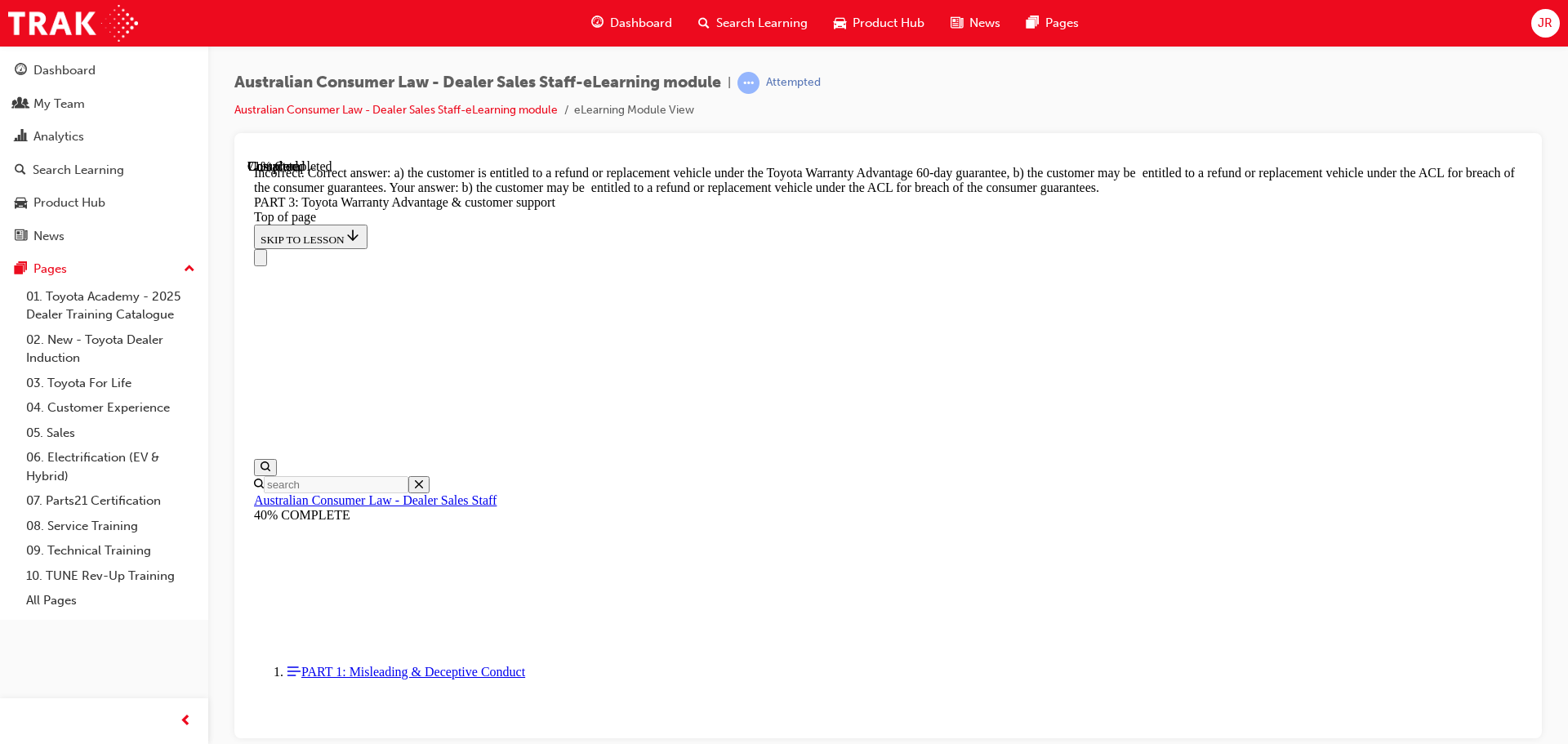
scroll to position [4466, 0]
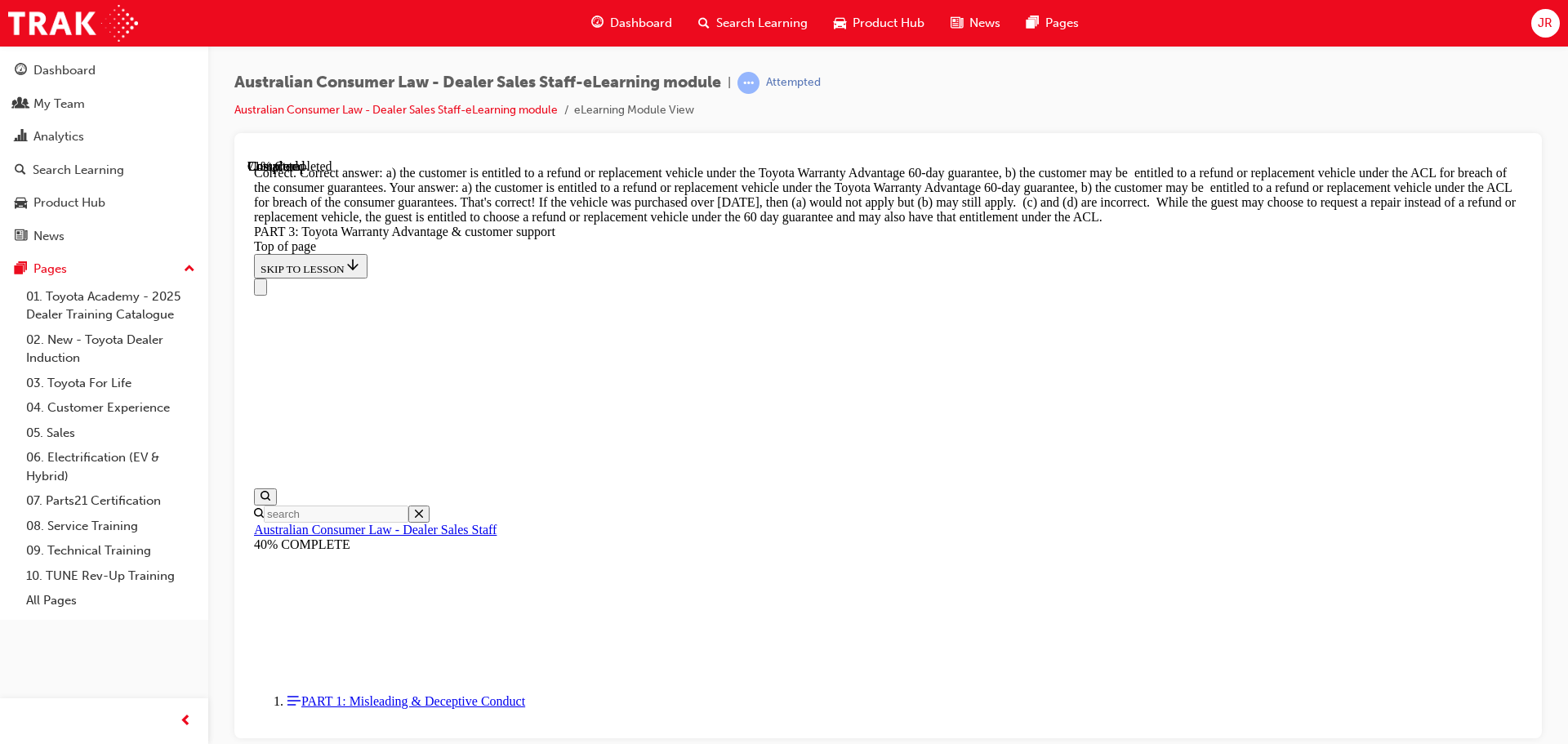
scroll to position [4797, 0]
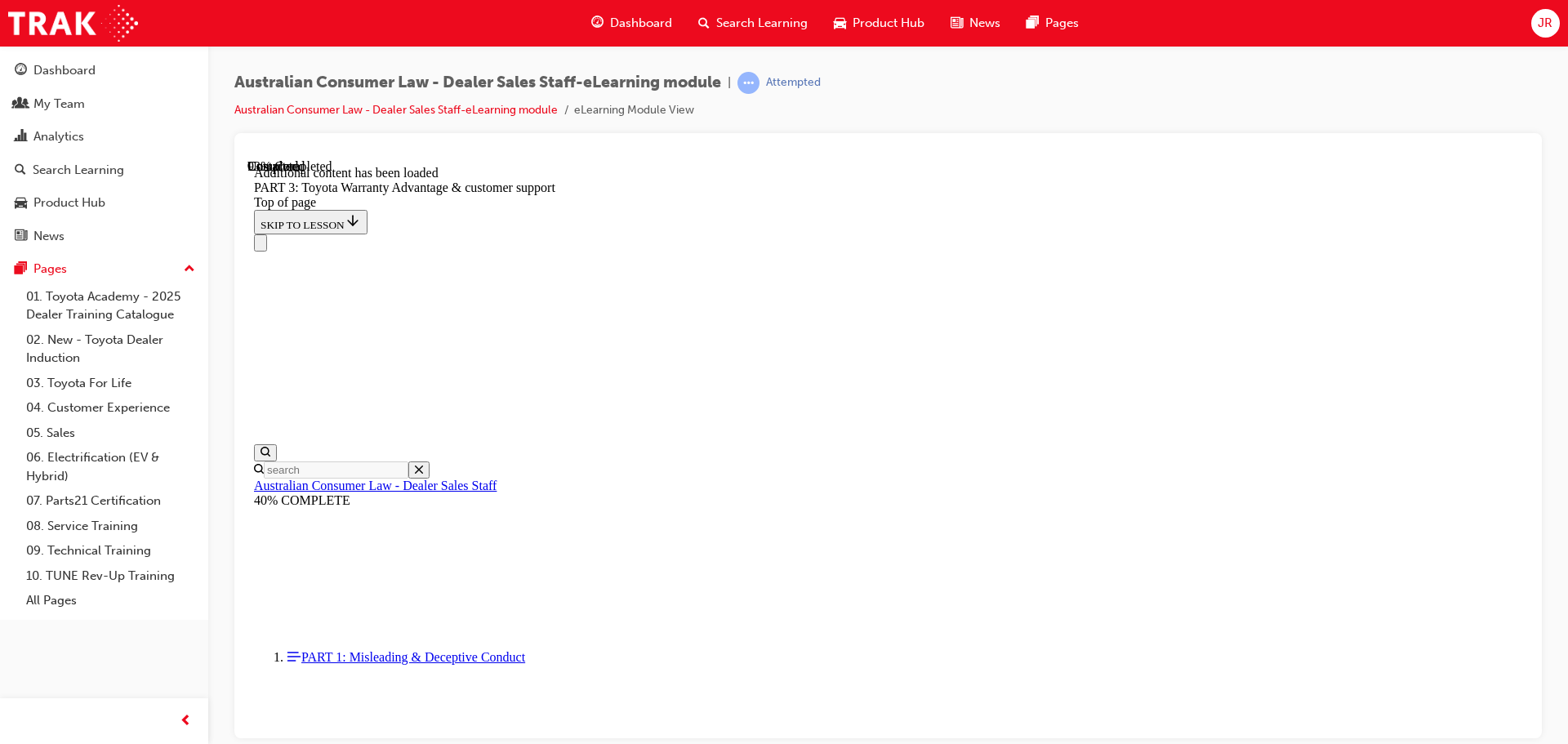
scroll to position [5197, 0]
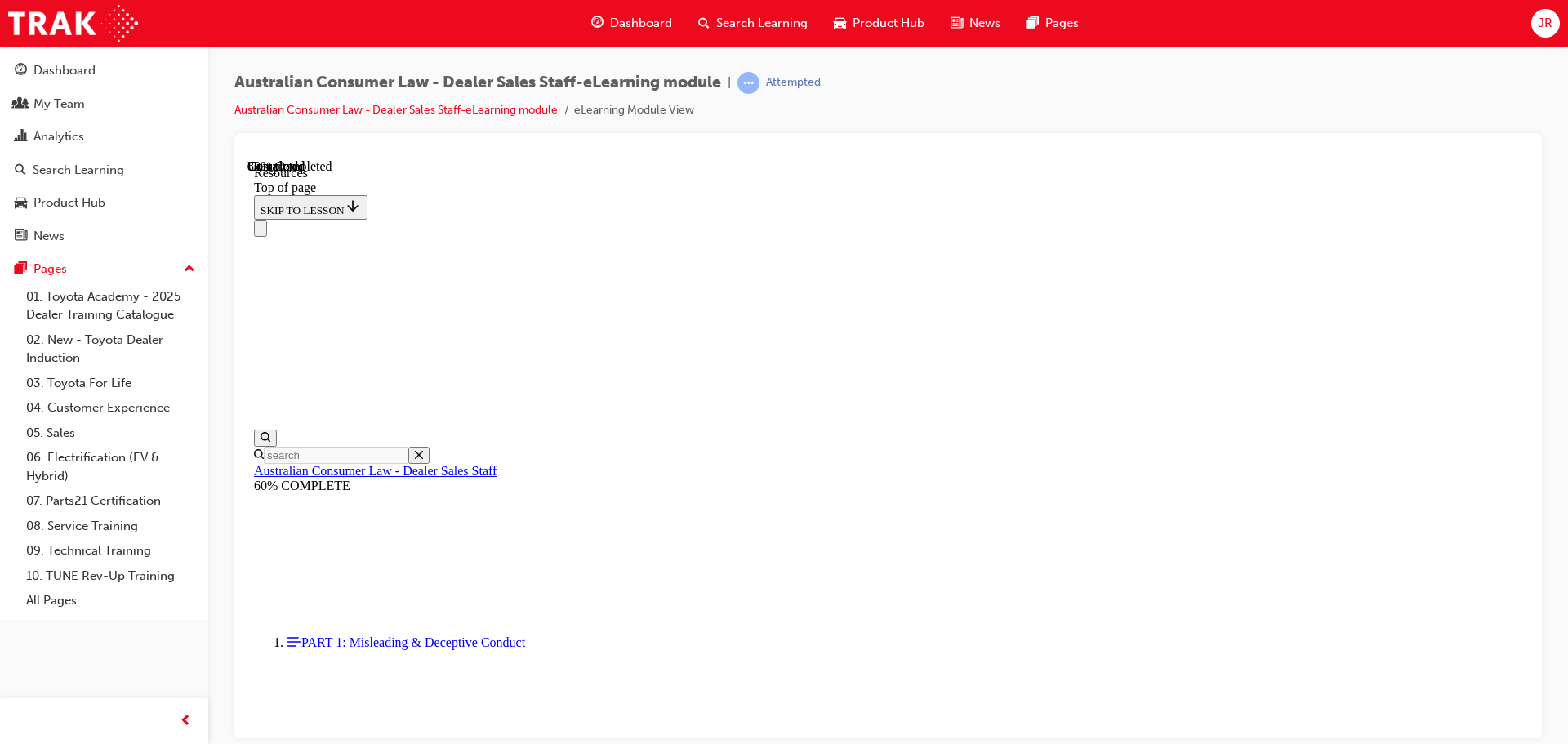
scroll to position [837, 0]
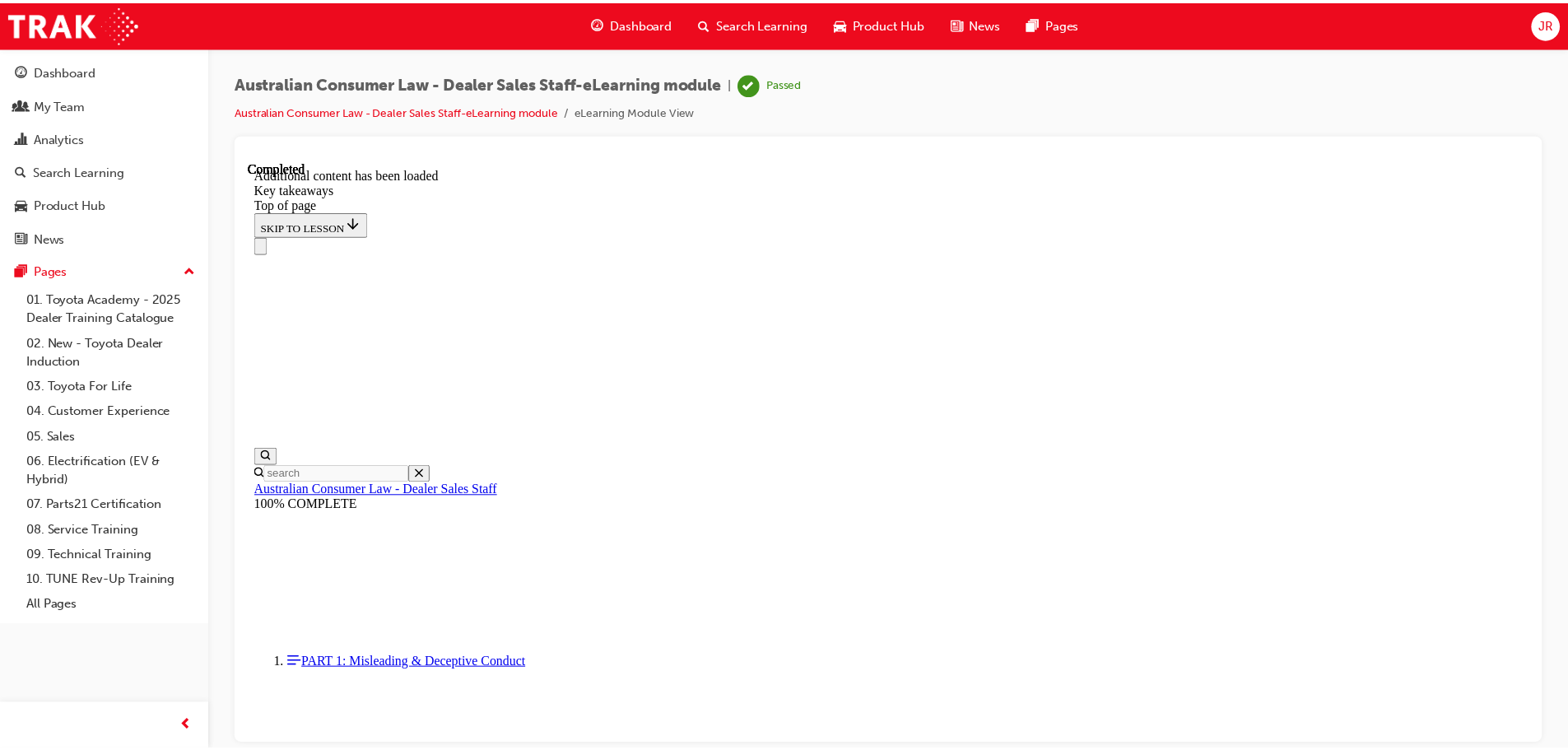
scroll to position [380, 0]
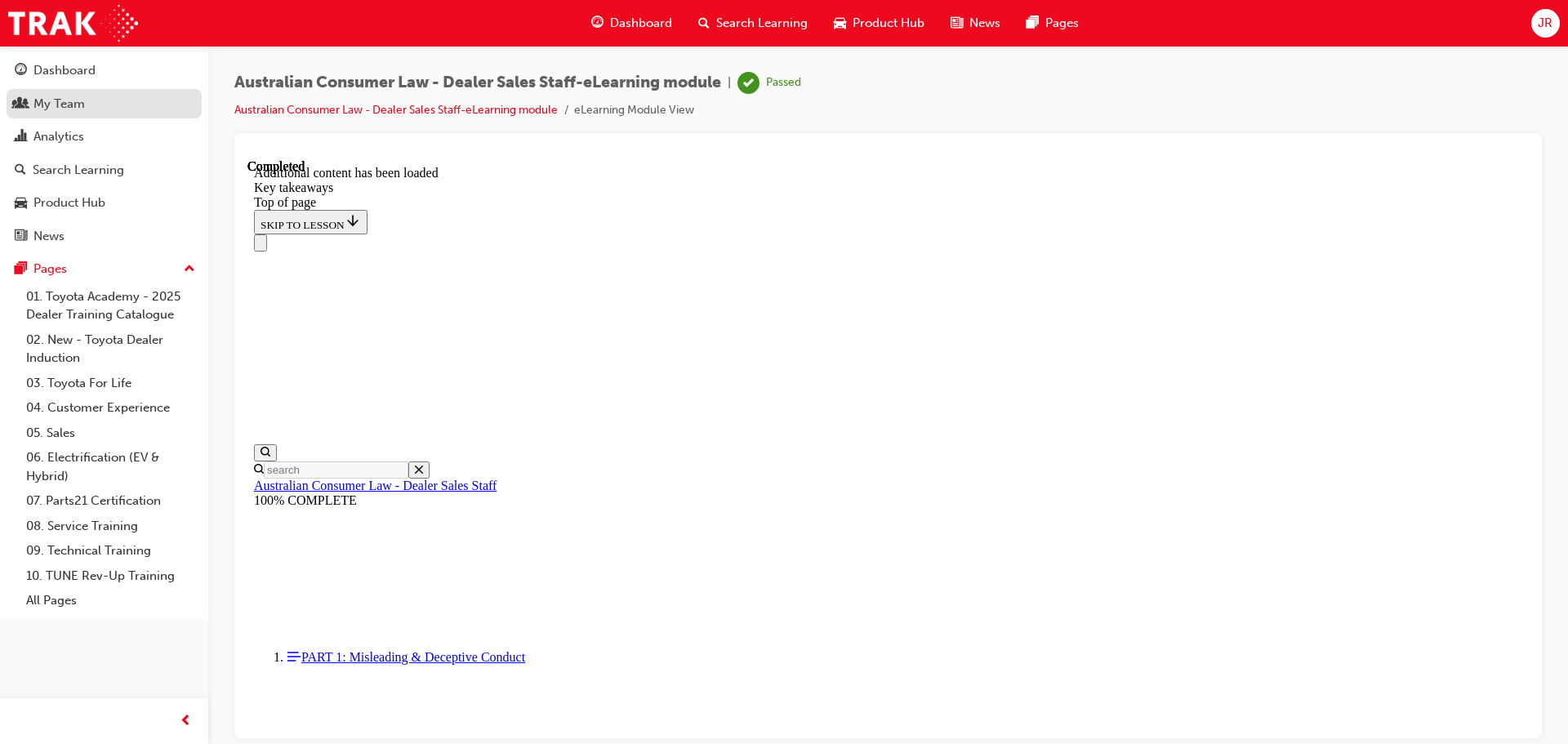
click at [48, 109] on div "My Team" at bounding box center [59, 104] width 52 height 19
